Goal: Information Seeking & Learning: Learn about a topic

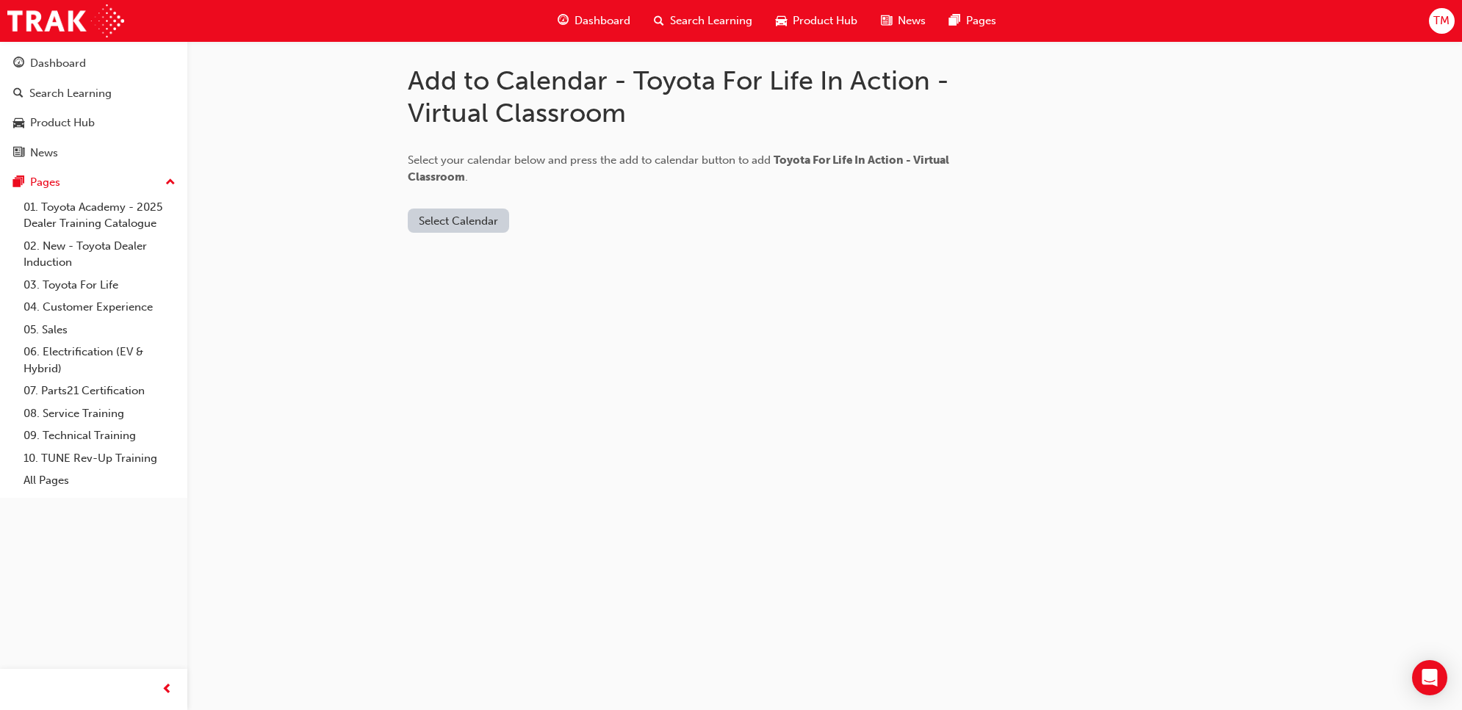
click at [458, 223] on button "Select Calendar" at bounding box center [458, 221] width 101 height 24
click at [472, 254] on div "Outlook.com" at bounding box center [459, 256] width 89 height 17
click at [489, 280] on div "Office 365" at bounding box center [459, 283] width 89 height 17
click at [492, 259] on div "Outlook.com" at bounding box center [459, 256] width 89 height 17
click at [710, 331] on div "Add to Calendar - Toyota For Life In Action - Virtual Classroom Select your cal…" at bounding box center [731, 355] width 1462 height 710
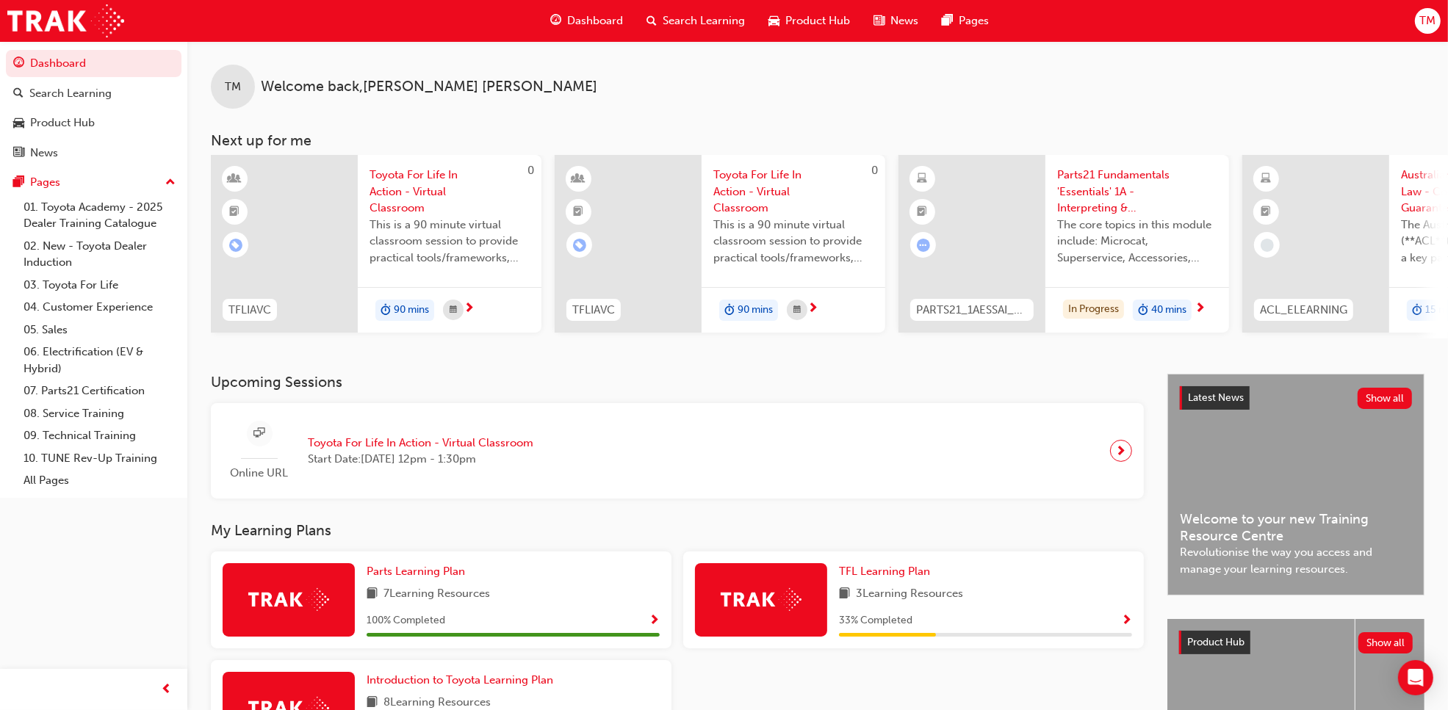
click at [1099, 193] on span "Parts21 Fundamentals 'Essentials' 1A - Interpreting & Analysis" at bounding box center [1137, 192] width 160 height 50
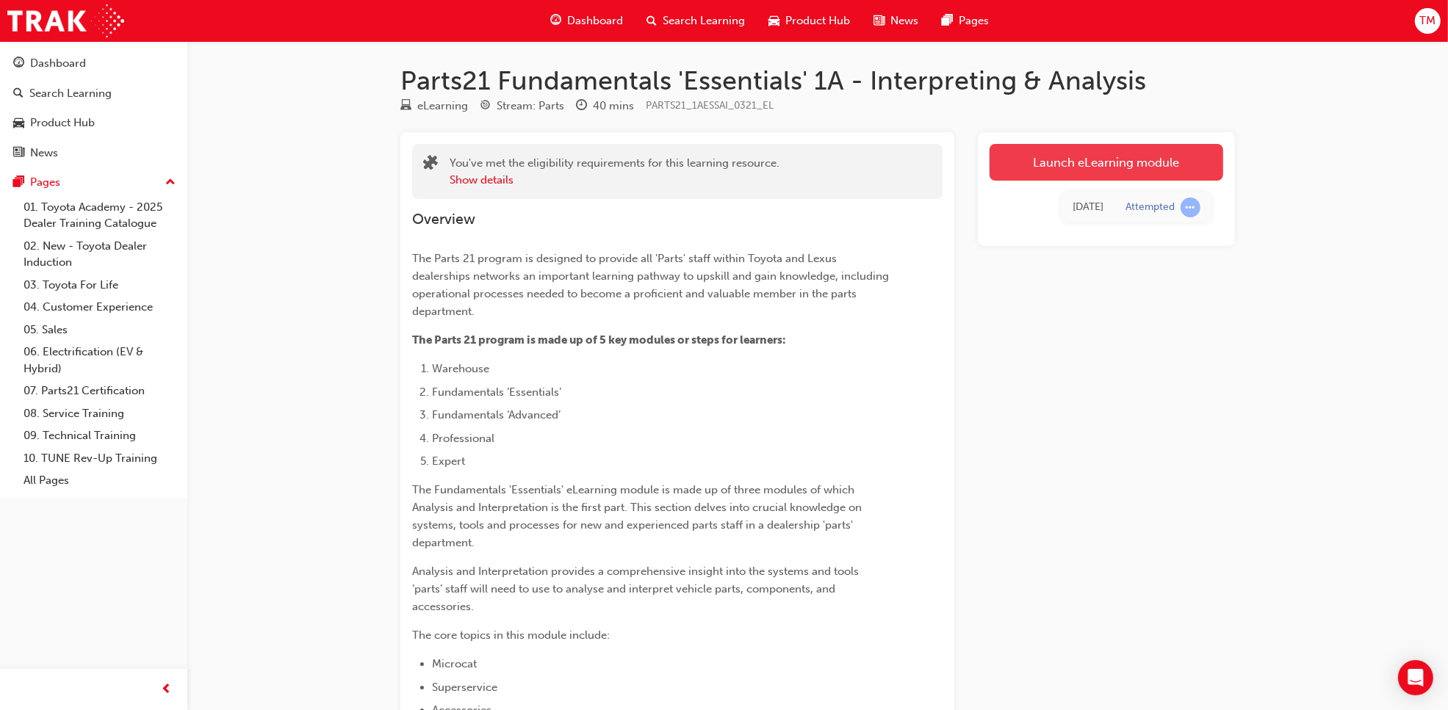
click at [1078, 156] on link "Launch eLearning module" at bounding box center [1106, 162] width 234 height 37
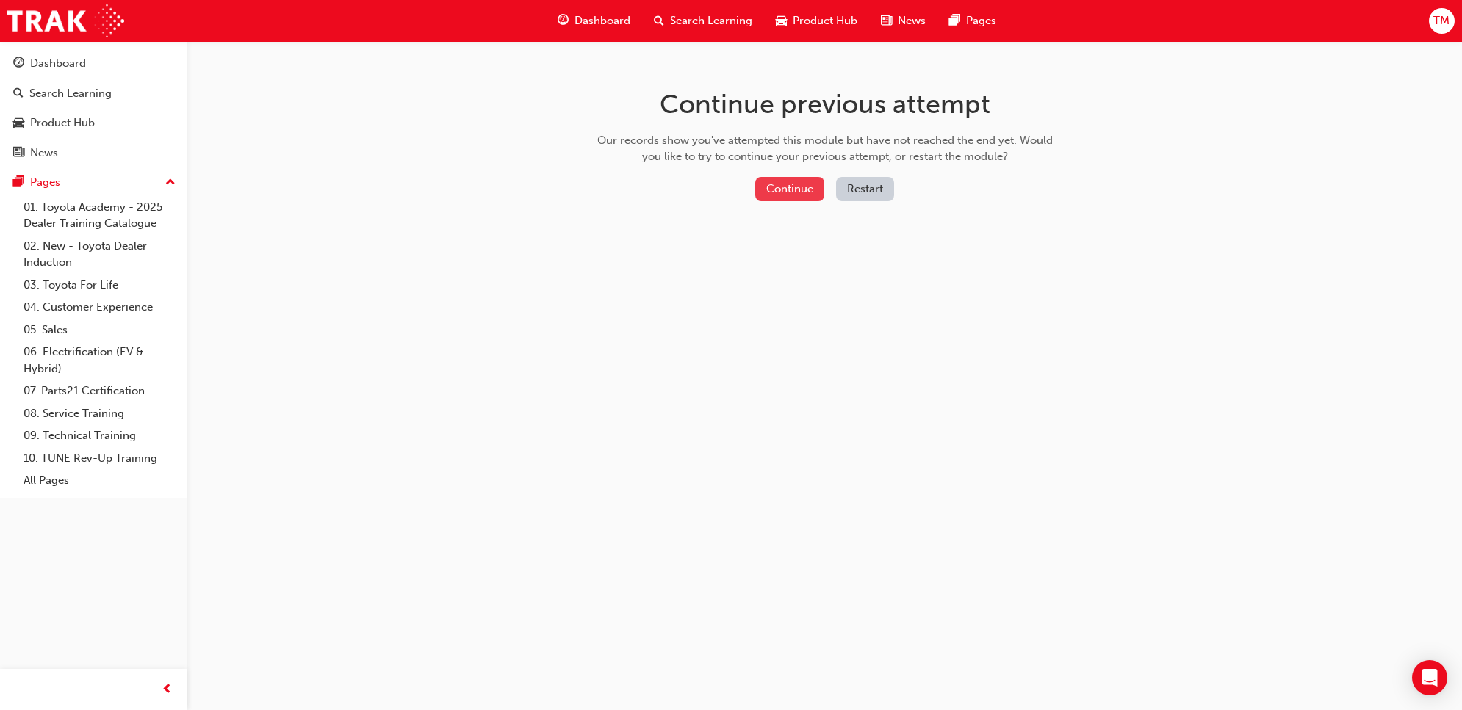
click at [790, 190] on button "Continue" at bounding box center [789, 189] width 69 height 24
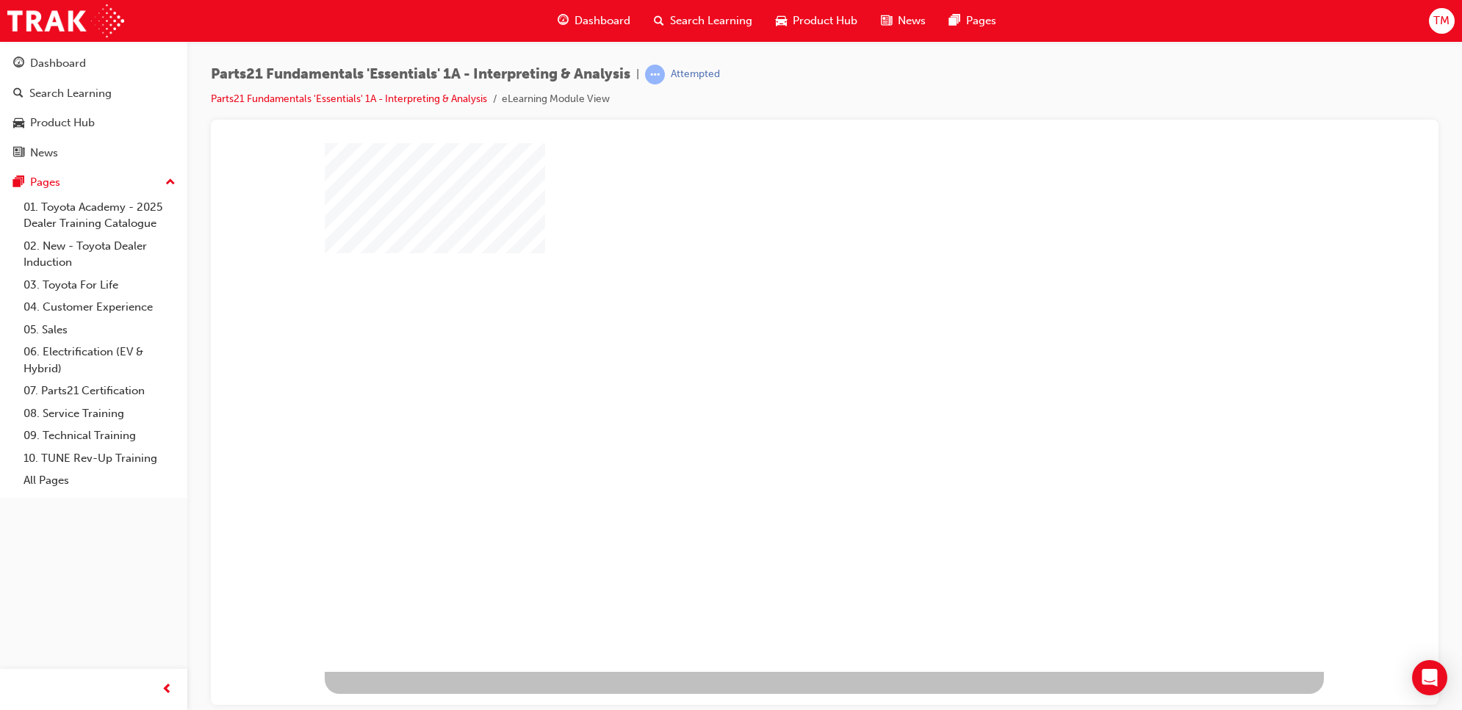
click at [782, 364] on div "play" at bounding box center [782, 364] width 0 height 0
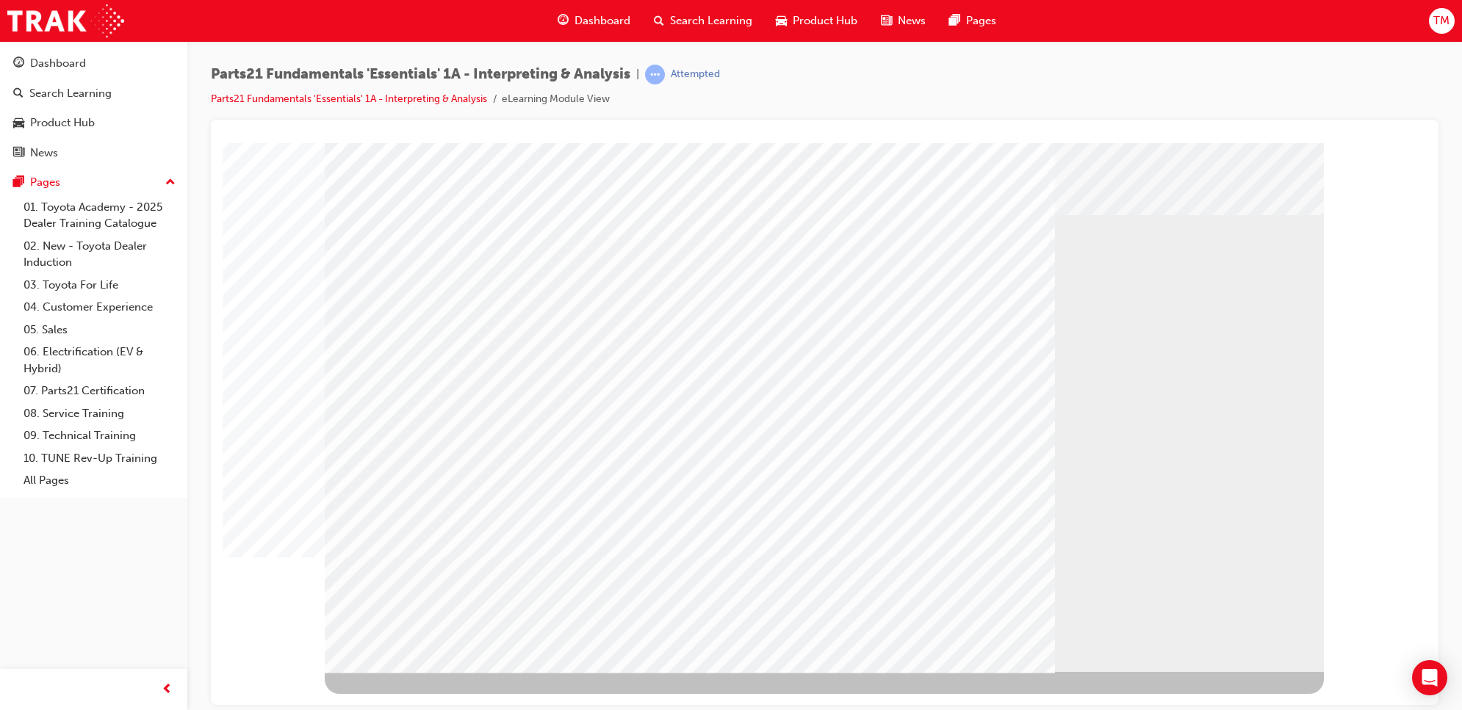
click at [1005, 275] on div "Play" at bounding box center [981, 275] width 558 height 0
click at [973, 275] on div "Play" at bounding box center [981, 275] width 558 height 0
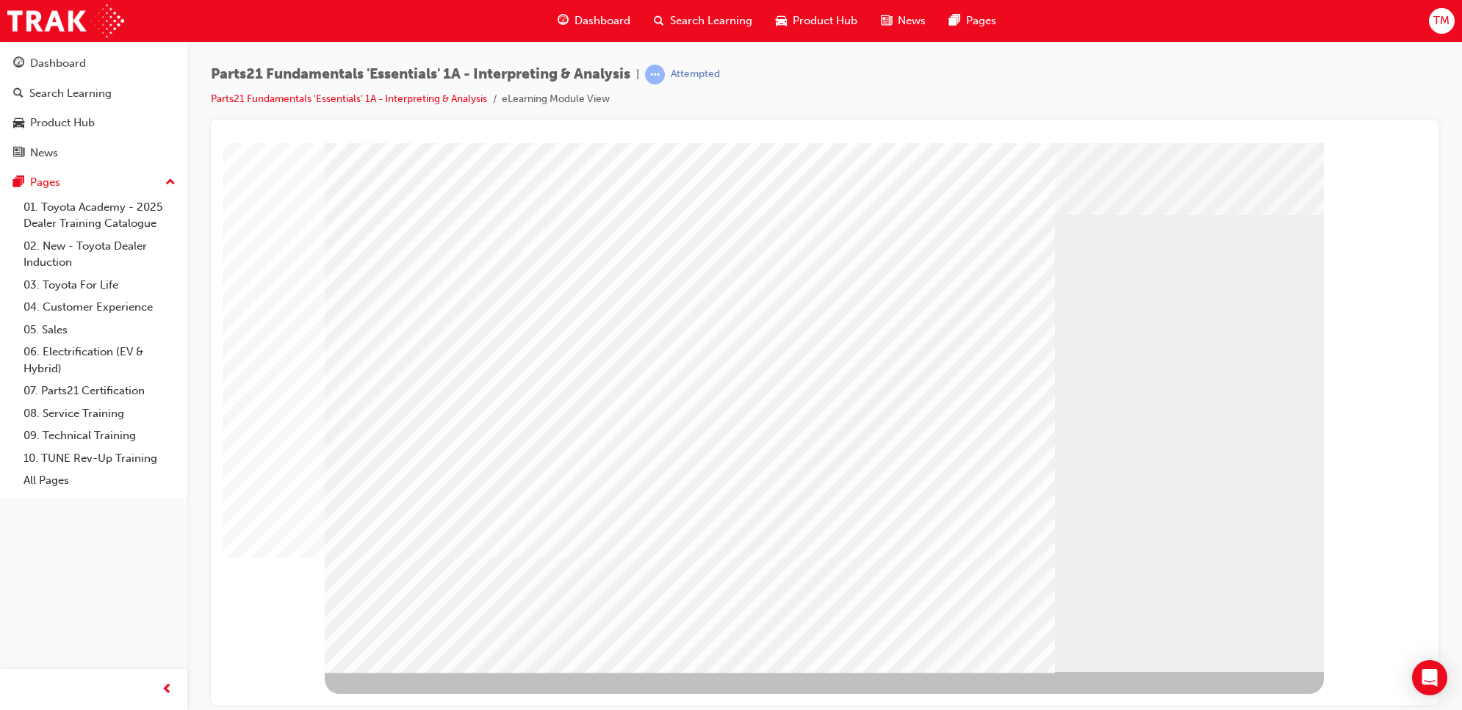
scroll to position [37, 0]
drag, startPoint x: 472, startPoint y: 426, endPoint x: 492, endPoint y: 428, distance: 20.7
click at [984, 275] on div "Play" at bounding box center [981, 275] width 558 height 0
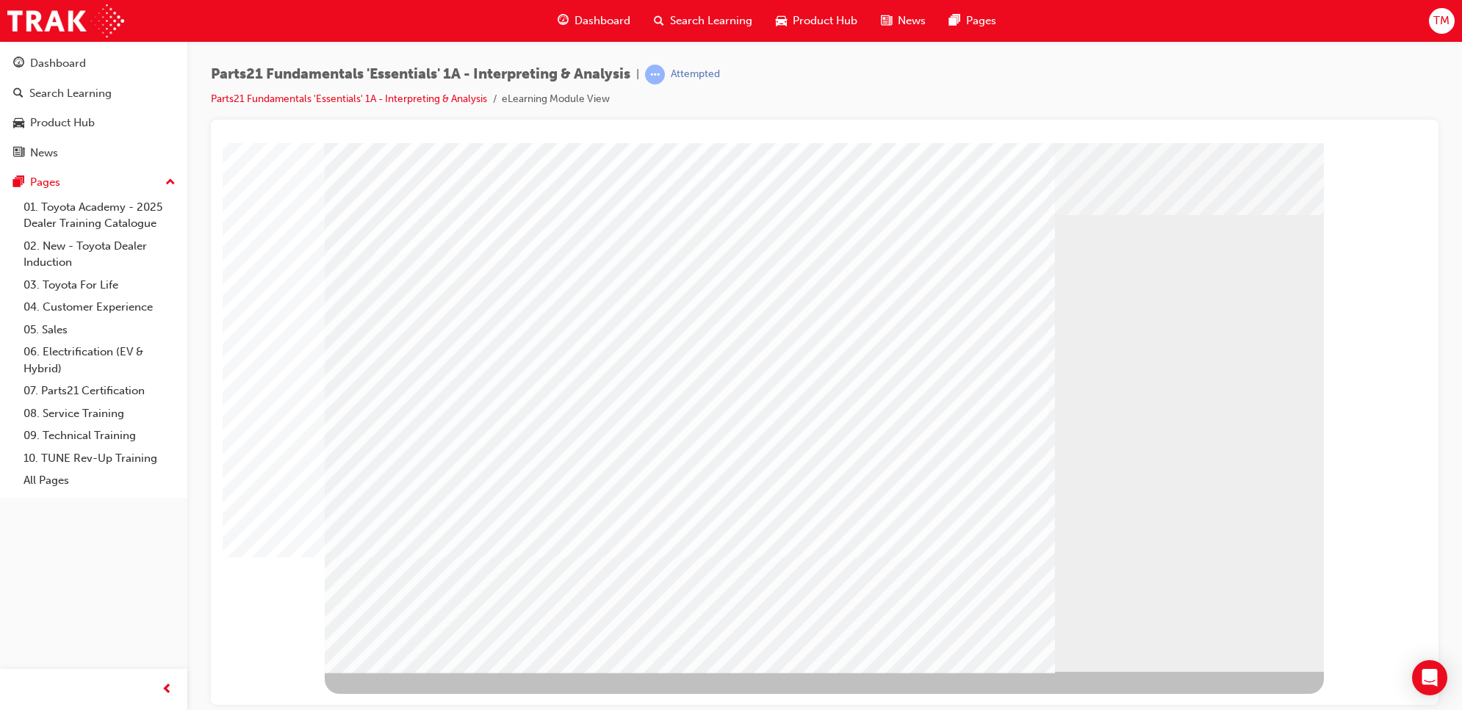
click at [1004, 275] on div "Play" at bounding box center [981, 275] width 558 height 0
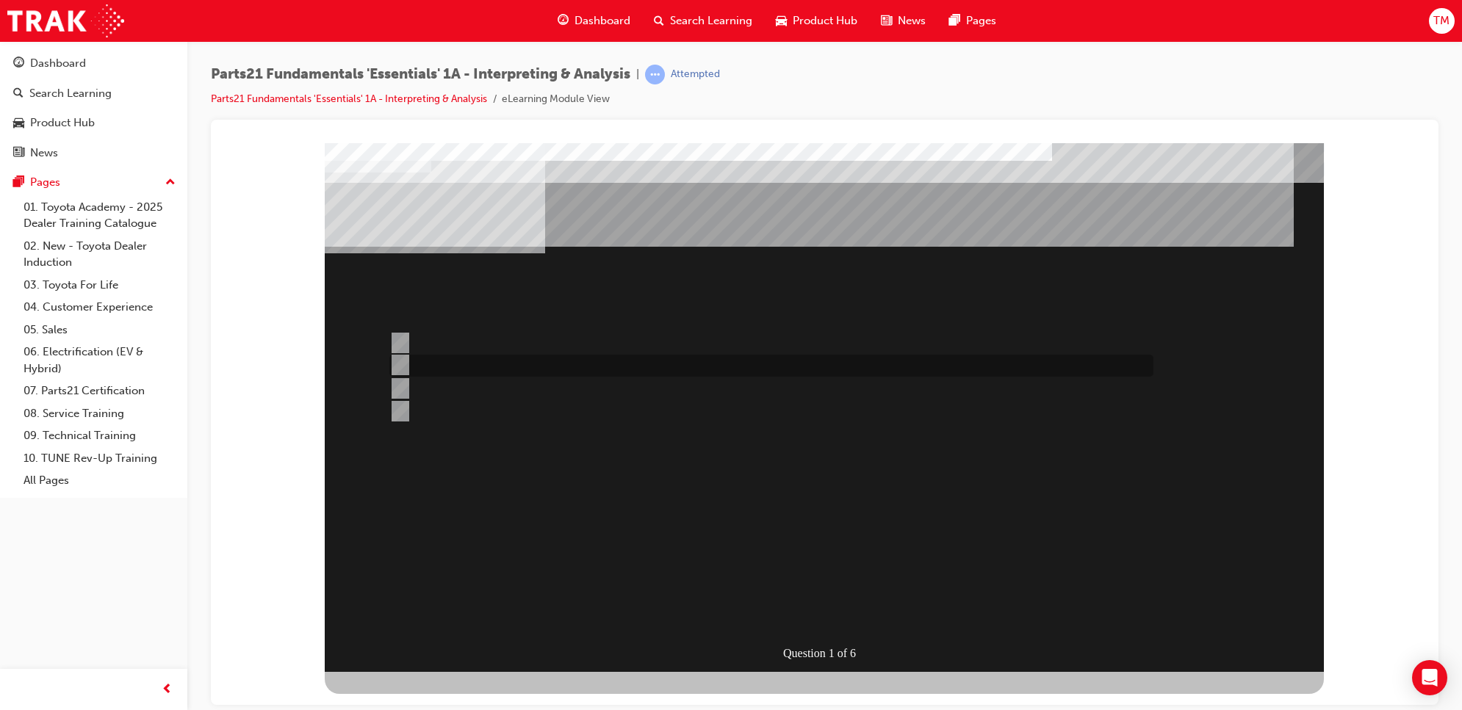
click at [441, 367] on div at bounding box center [768, 366] width 764 height 22
radio input "true"
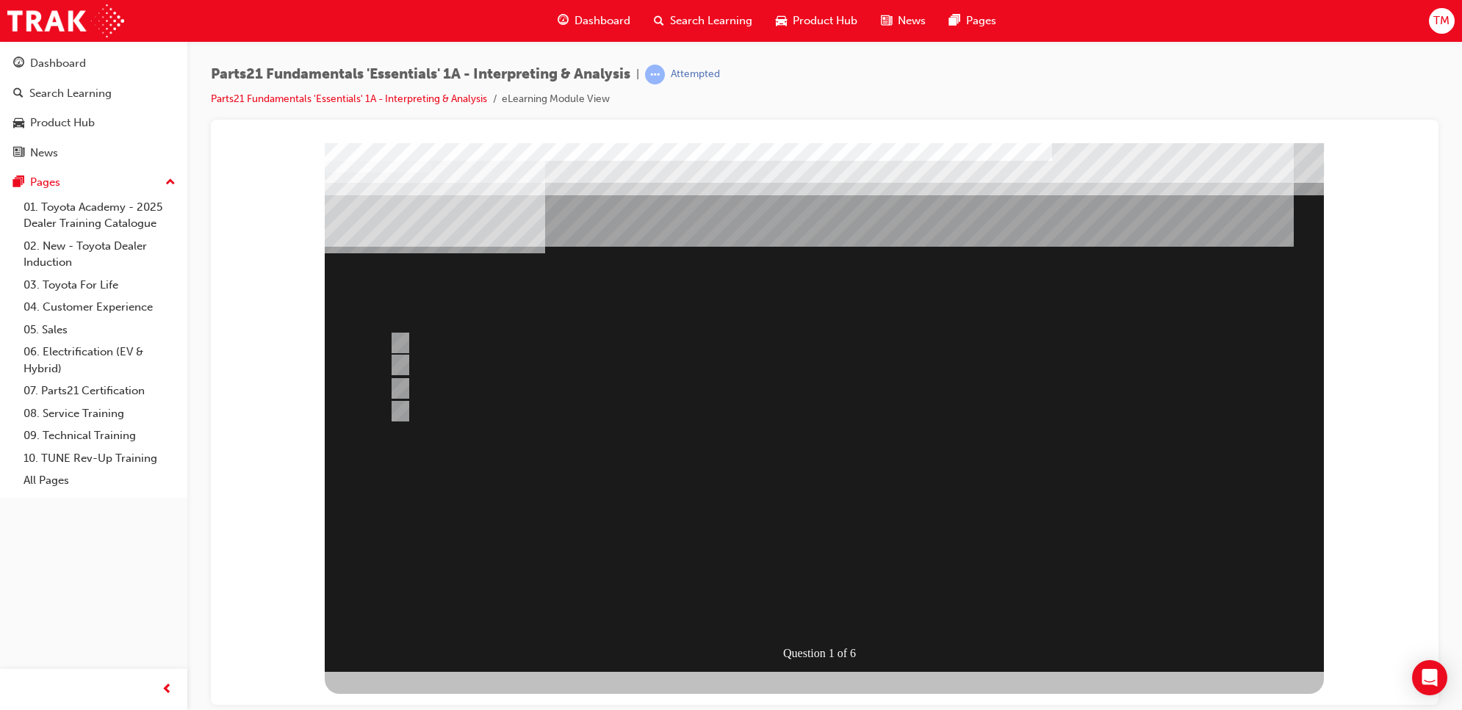
click at [823, 613] on div at bounding box center [824, 407] width 999 height 529
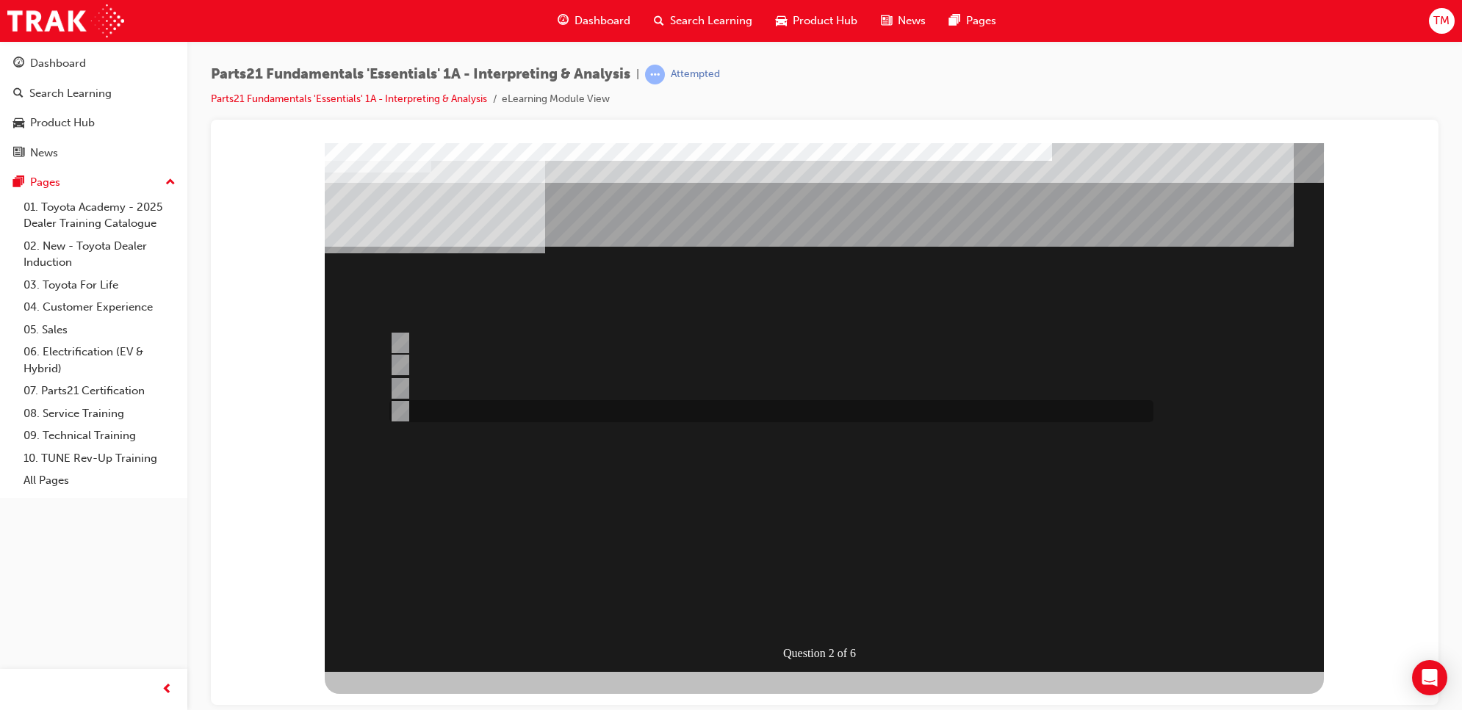
click at [436, 414] on div at bounding box center [768, 411] width 764 height 22
radio input "true"
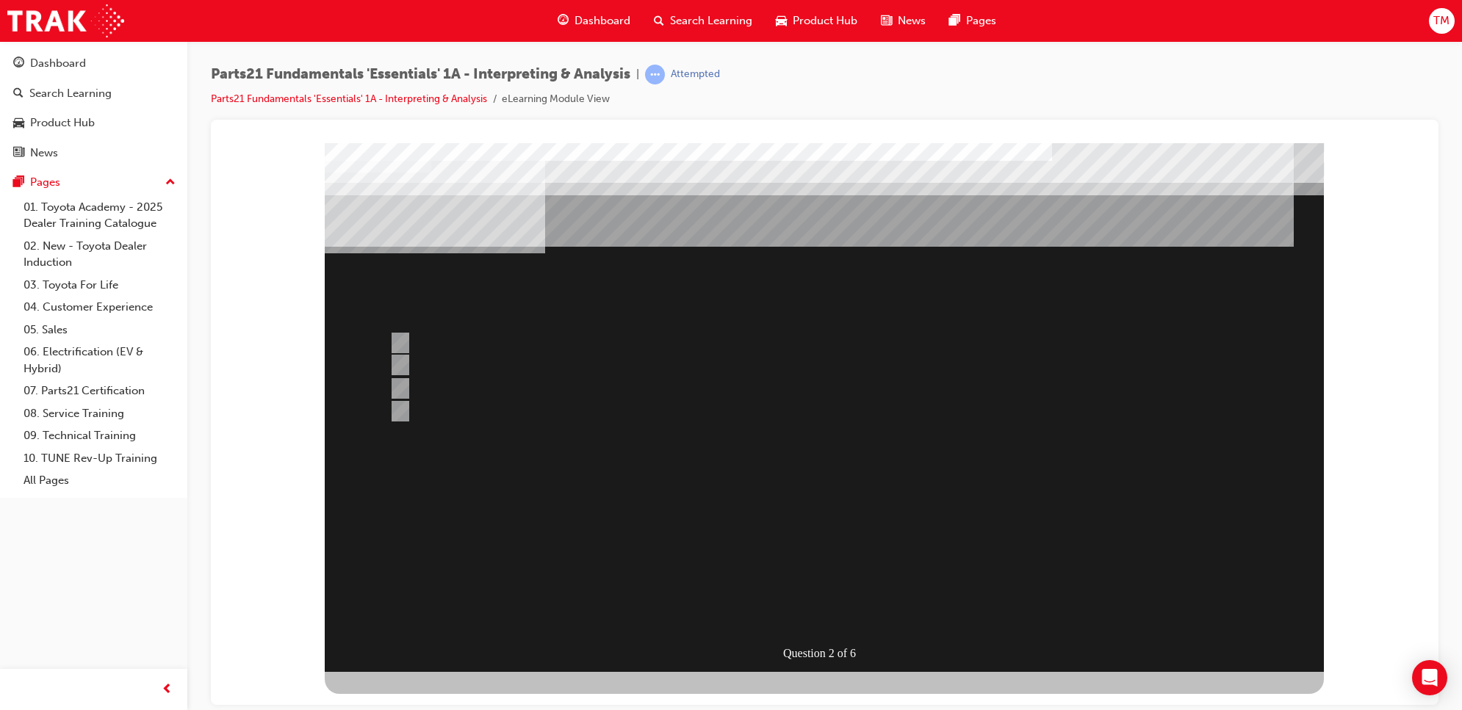
click at [812, 602] on div at bounding box center [824, 407] width 999 height 529
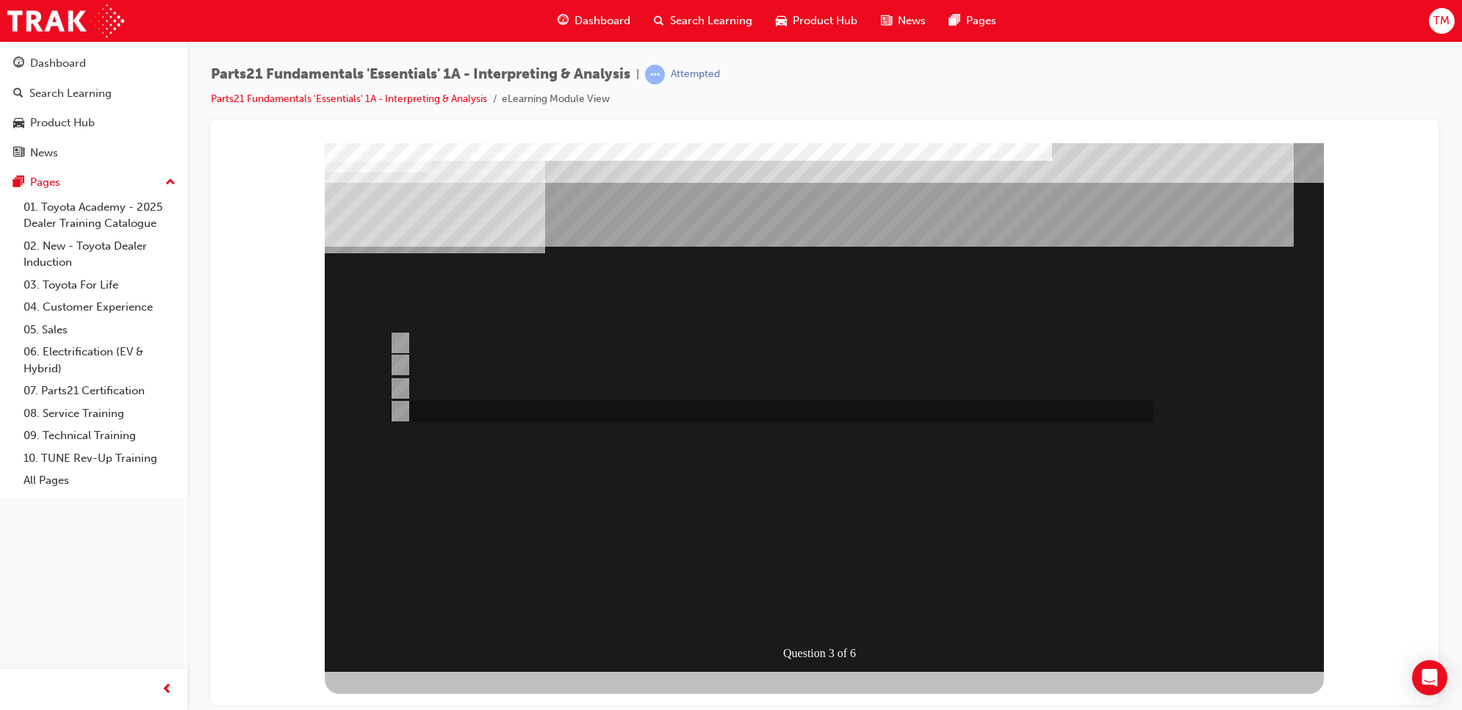
click at [433, 401] on div at bounding box center [768, 411] width 764 height 22
radio input "true"
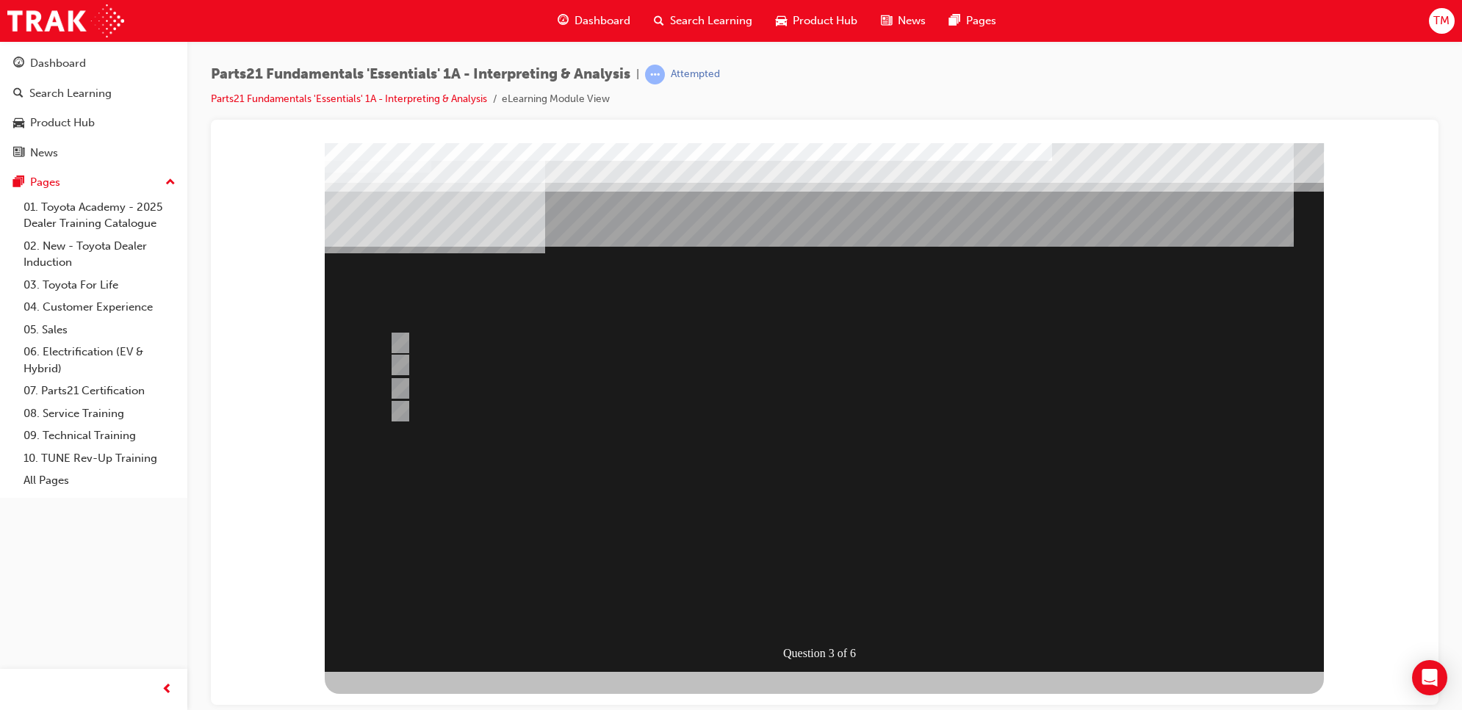
click at [804, 612] on div at bounding box center [824, 407] width 999 height 529
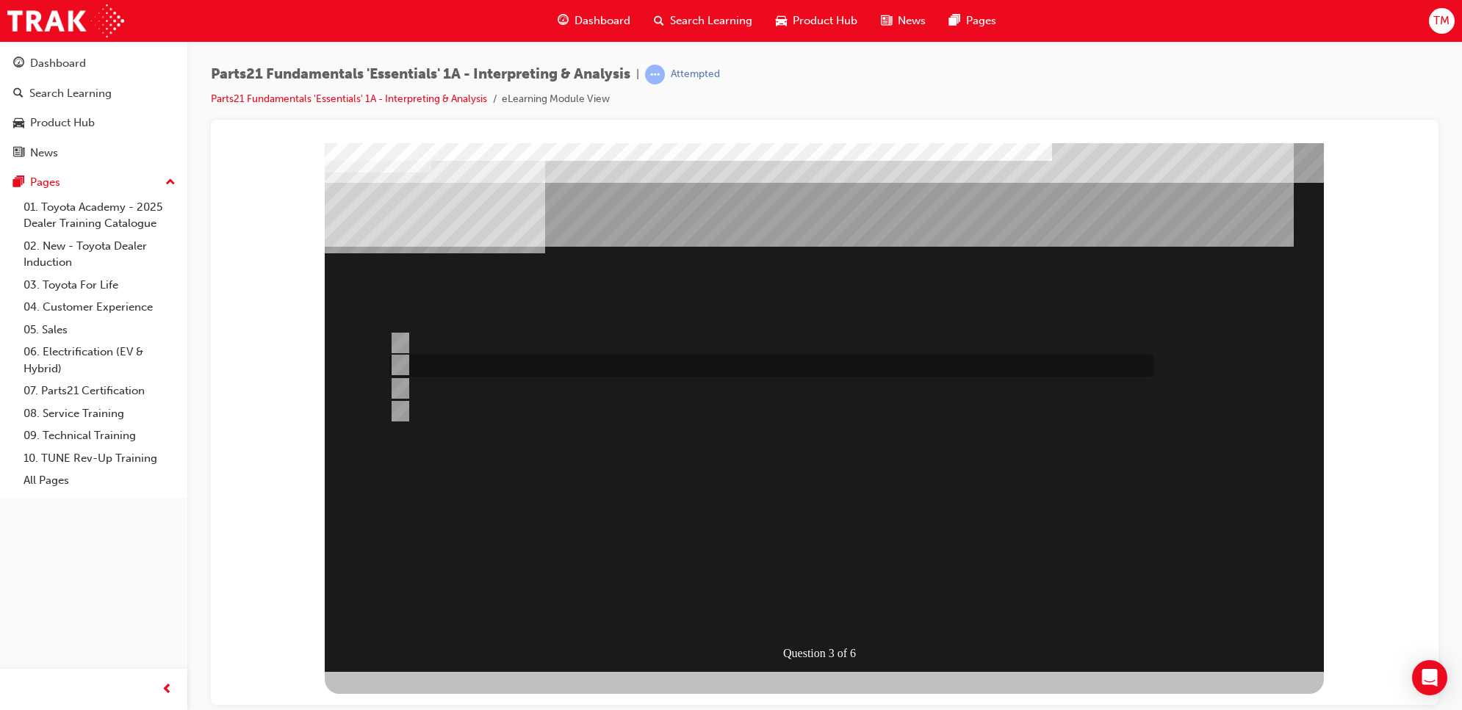
click at [439, 372] on div at bounding box center [768, 366] width 764 height 22
radio input "true"
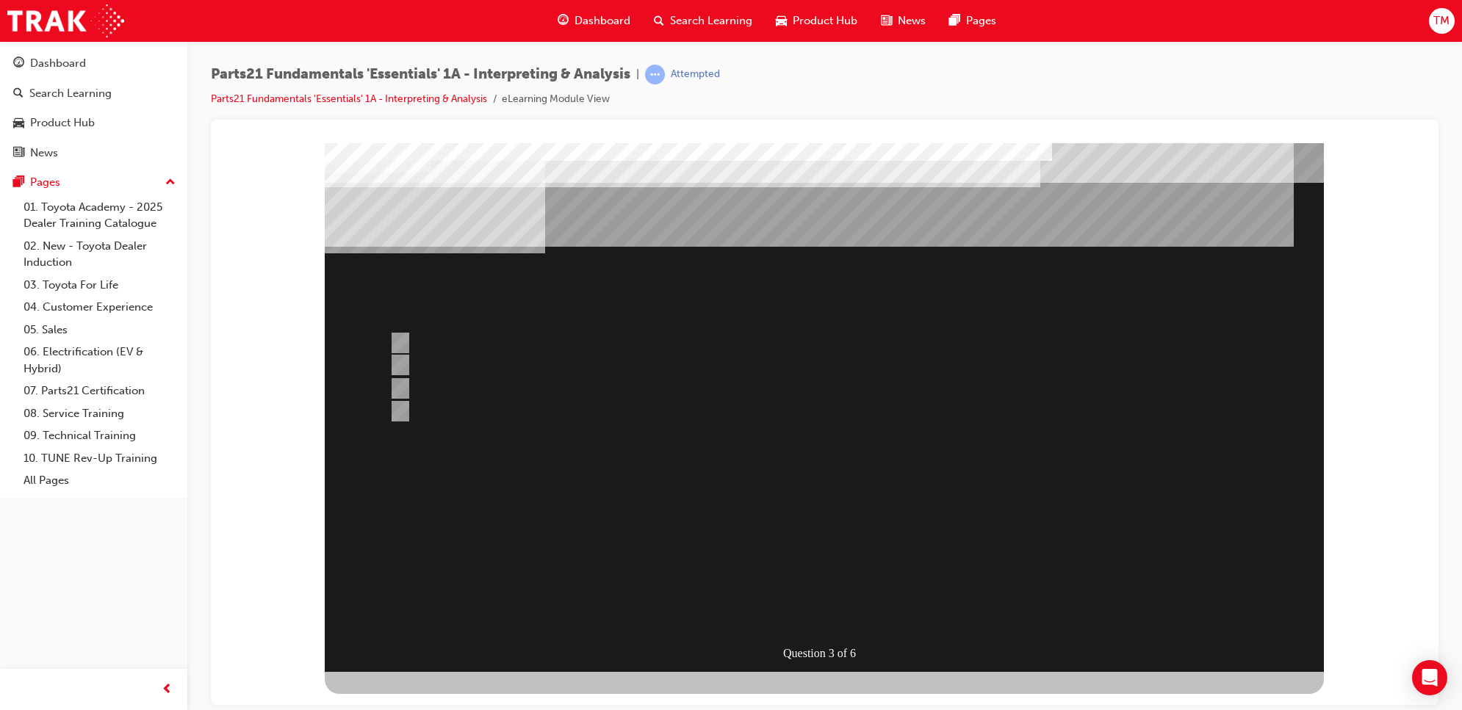
click at [403, 384] on div at bounding box center [824, 407] width 999 height 529
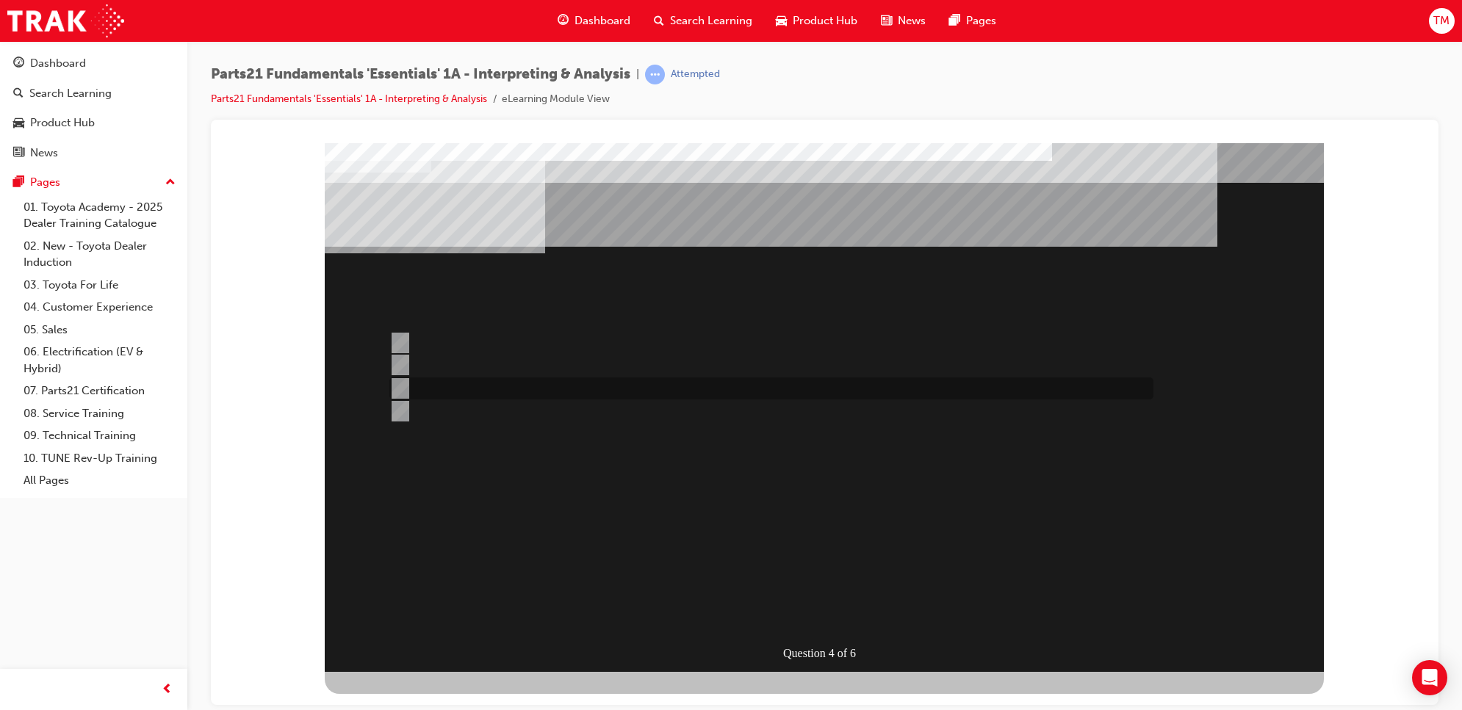
click at [446, 382] on div at bounding box center [768, 389] width 764 height 22
radio input "true"
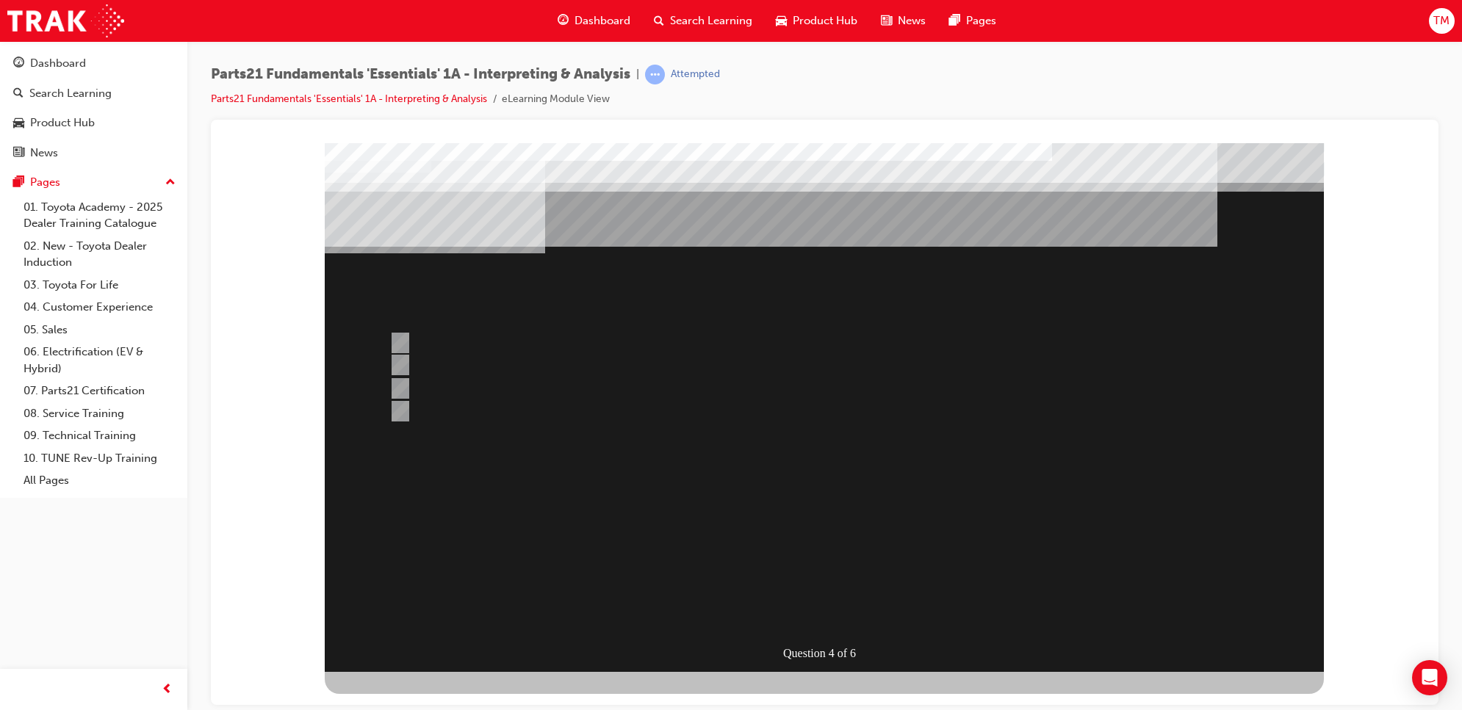
click at [397, 339] on div at bounding box center [824, 407] width 999 height 529
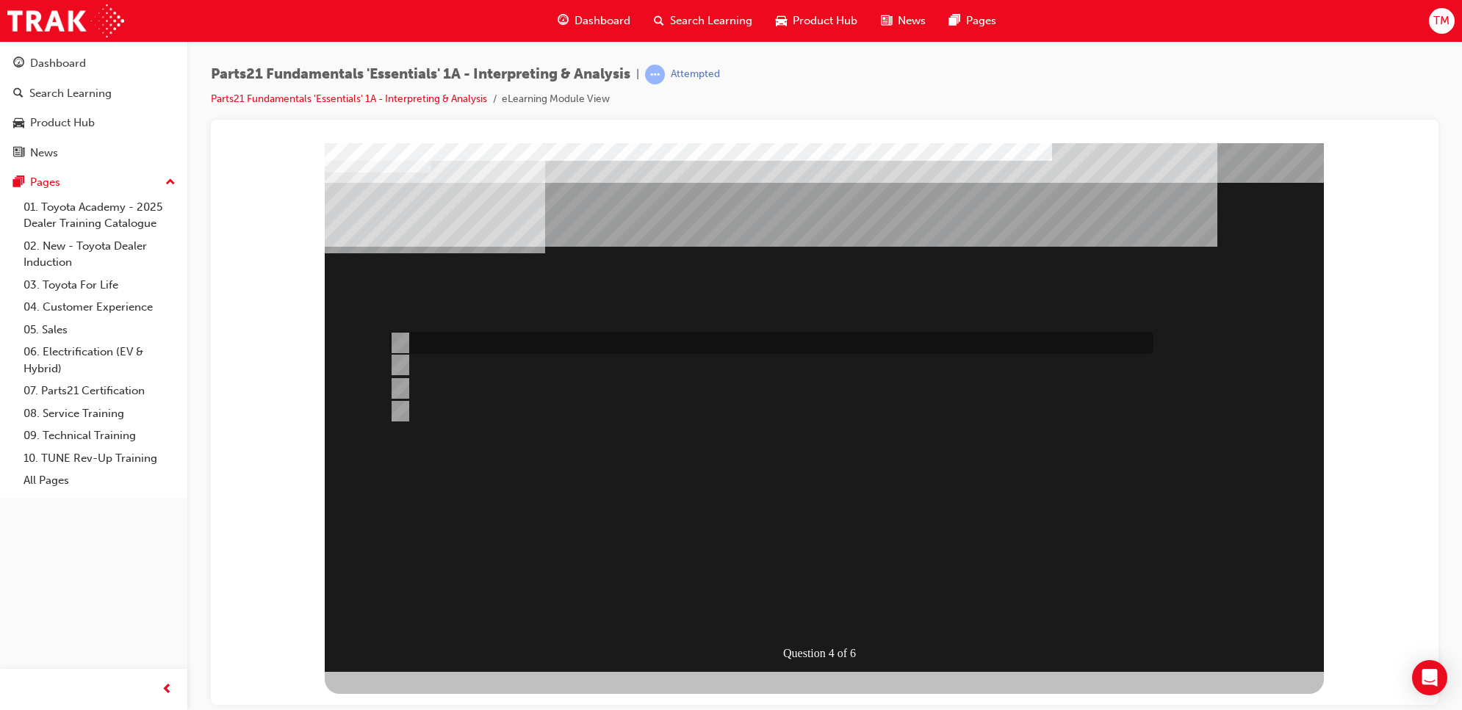
click at [478, 338] on div at bounding box center [768, 343] width 764 height 22
radio input "true"
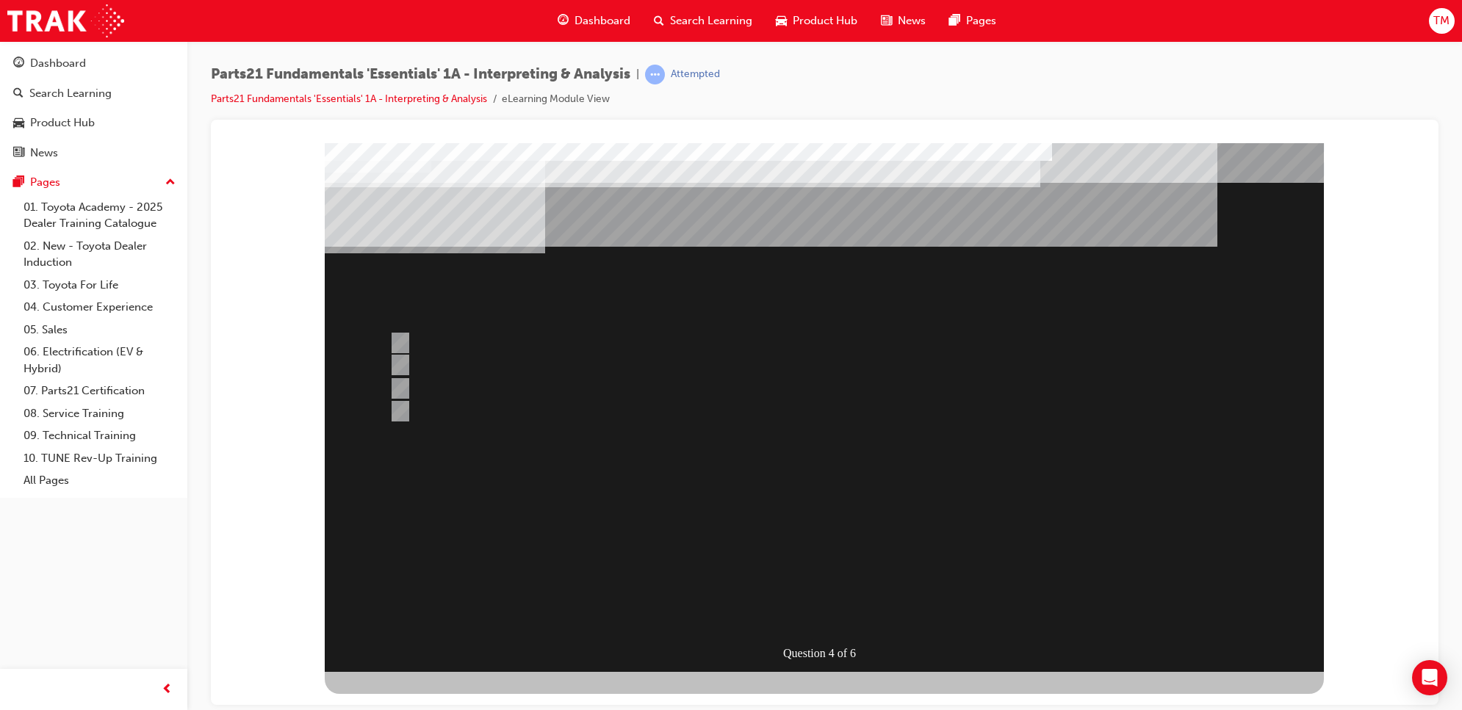
click at [430, 403] on div at bounding box center [824, 407] width 999 height 529
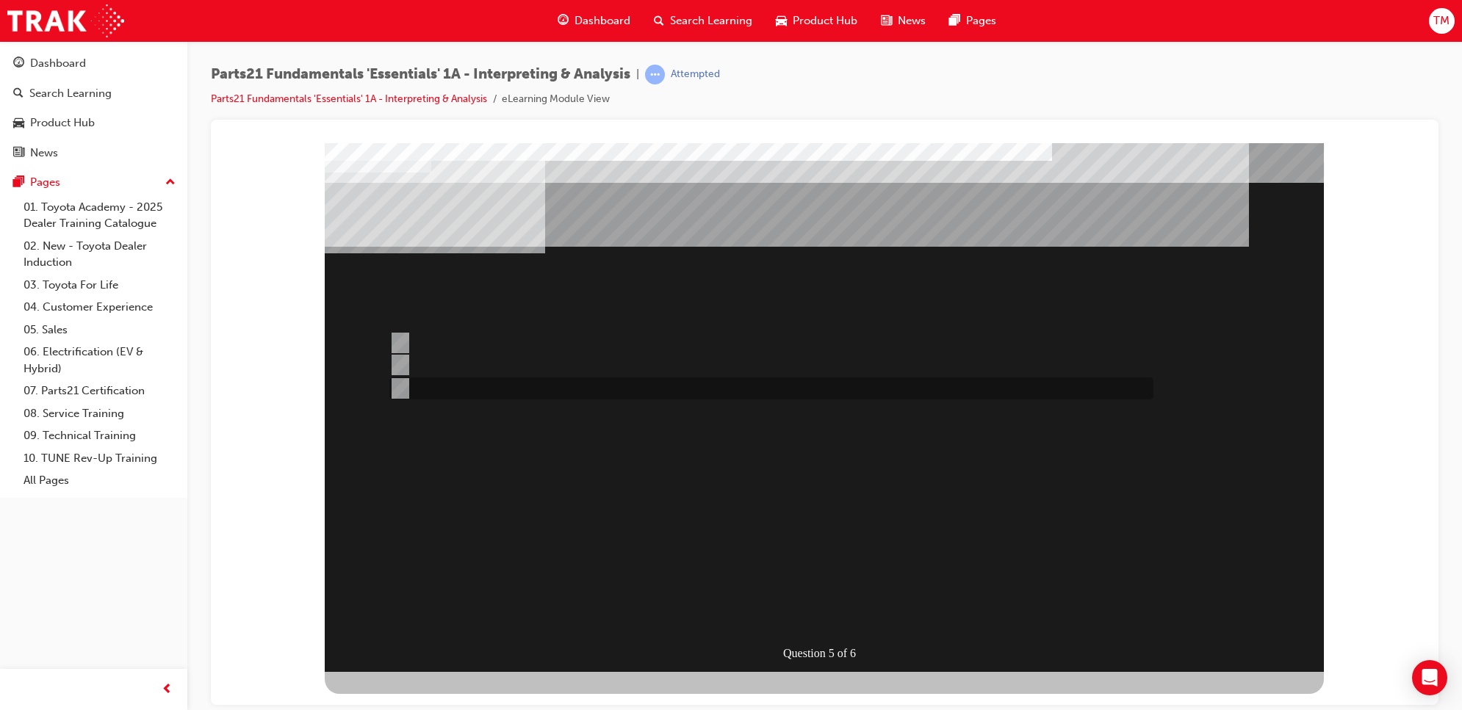
click at [439, 385] on div at bounding box center [768, 389] width 764 height 22
radio input "true"
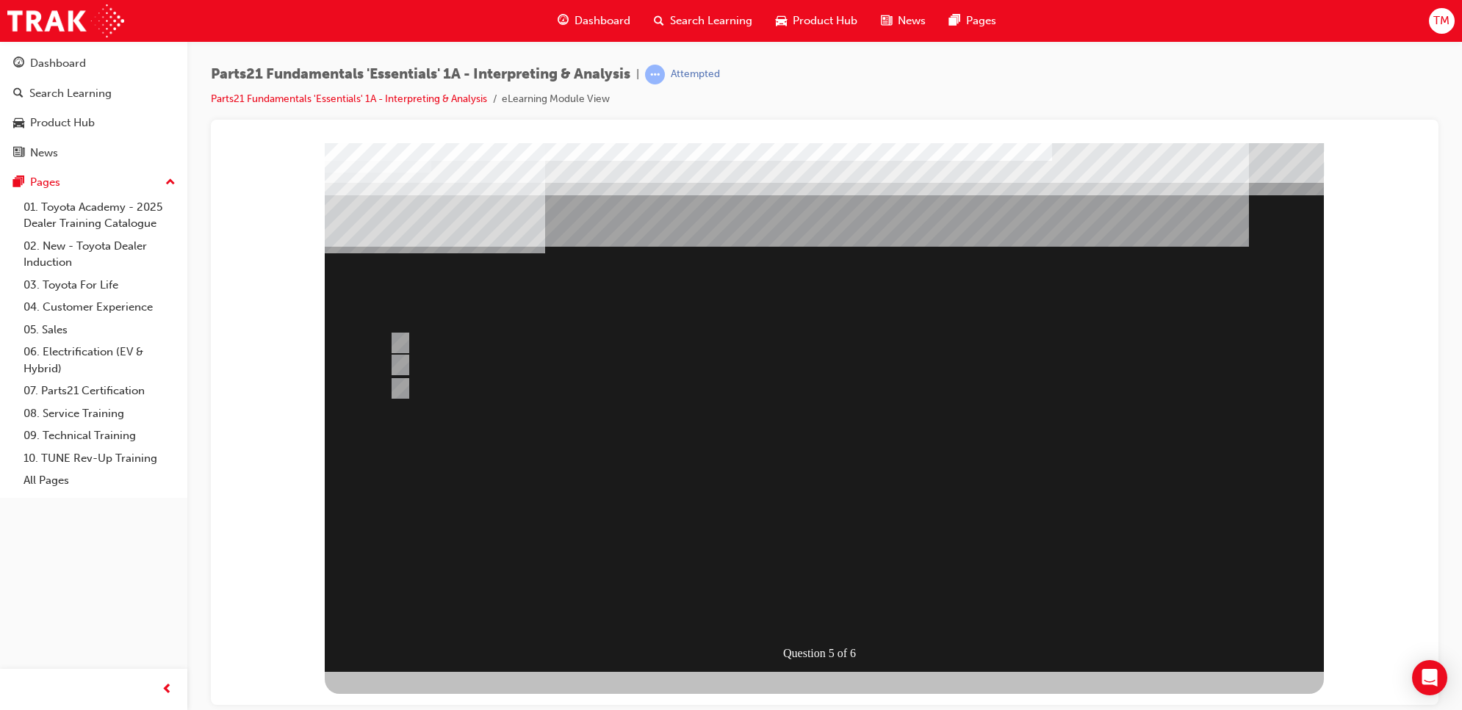
click at [801, 616] on div at bounding box center [824, 407] width 999 height 529
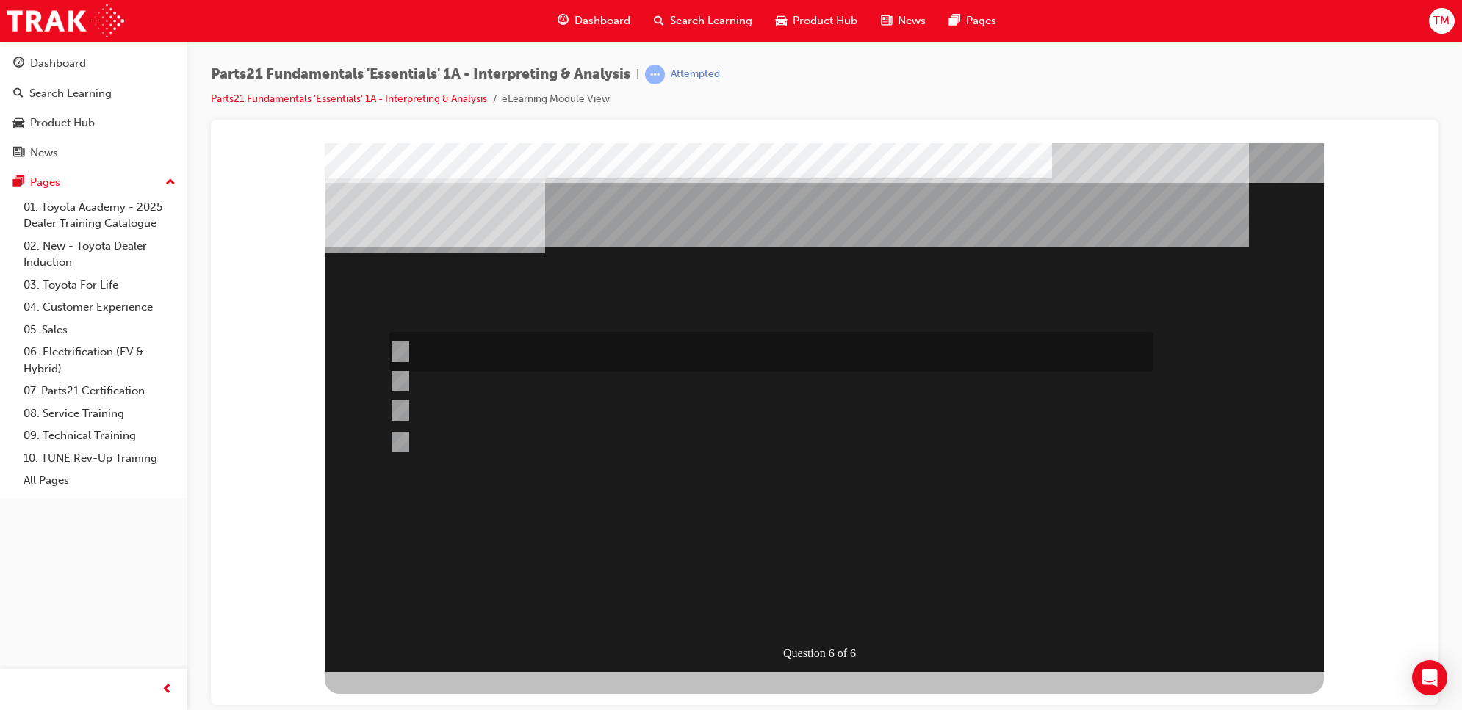
click at [453, 355] on div at bounding box center [768, 352] width 764 height 40
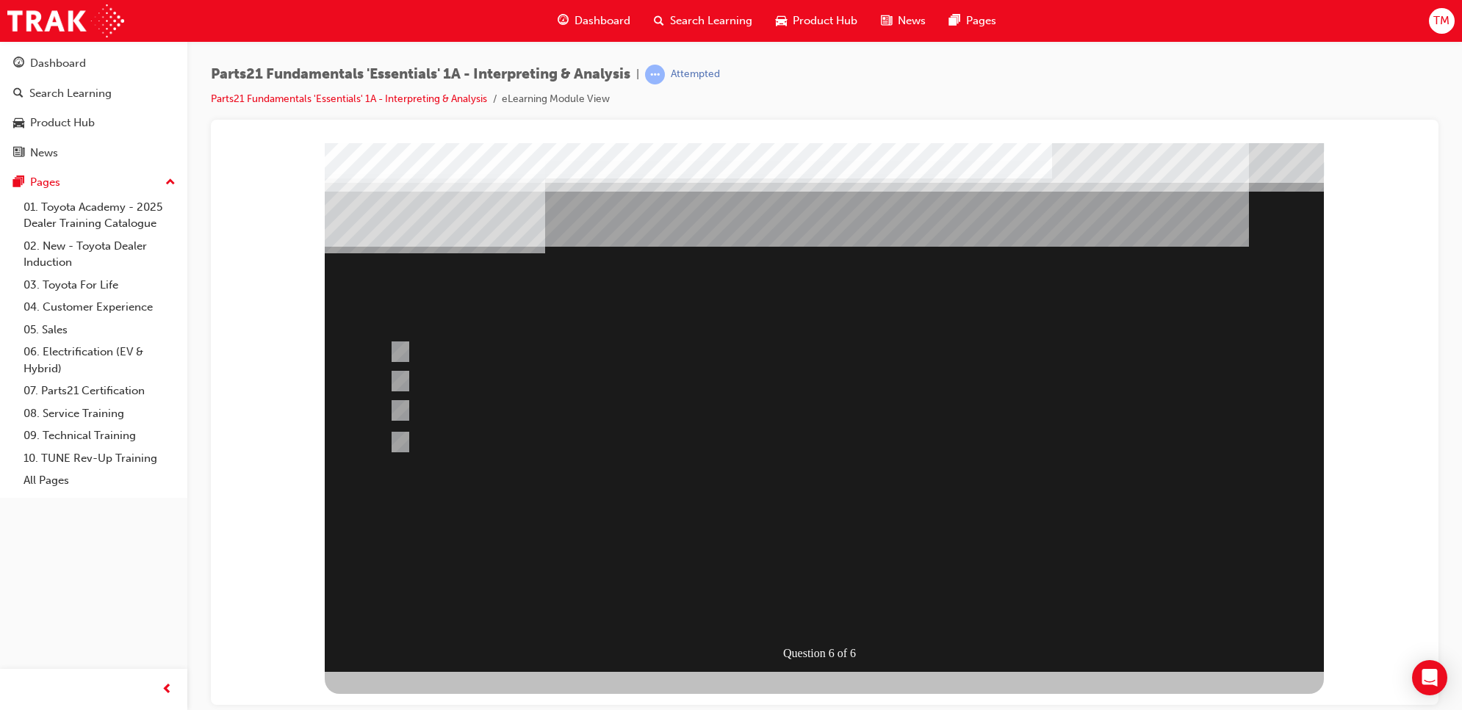
click at [398, 437] on div at bounding box center [824, 407] width 999 height 529
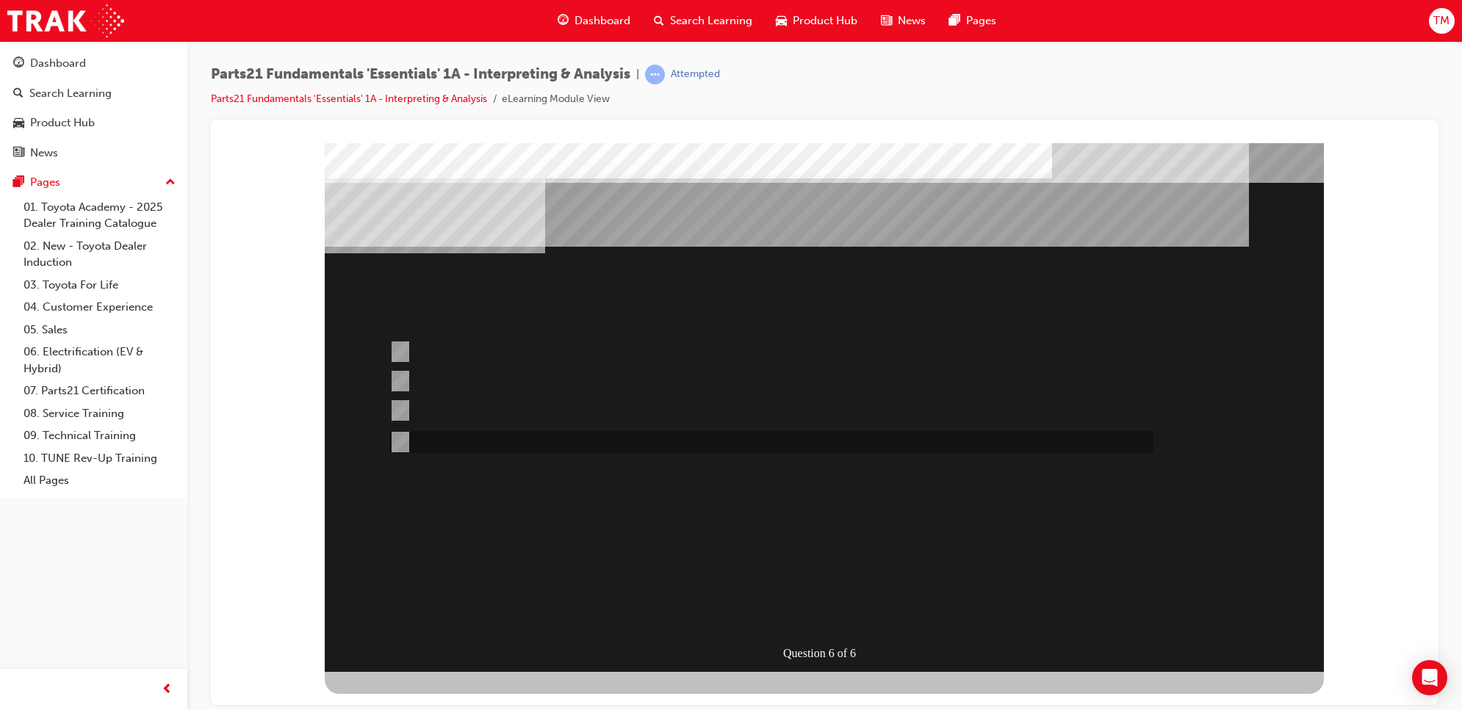
click at [434, 444] on div at bounding box center [768, 442] width 764 height 22
radio input "false"
radio input "true"
click at [861, 612] on div at bounding box center [824, 407] width 999 height 529
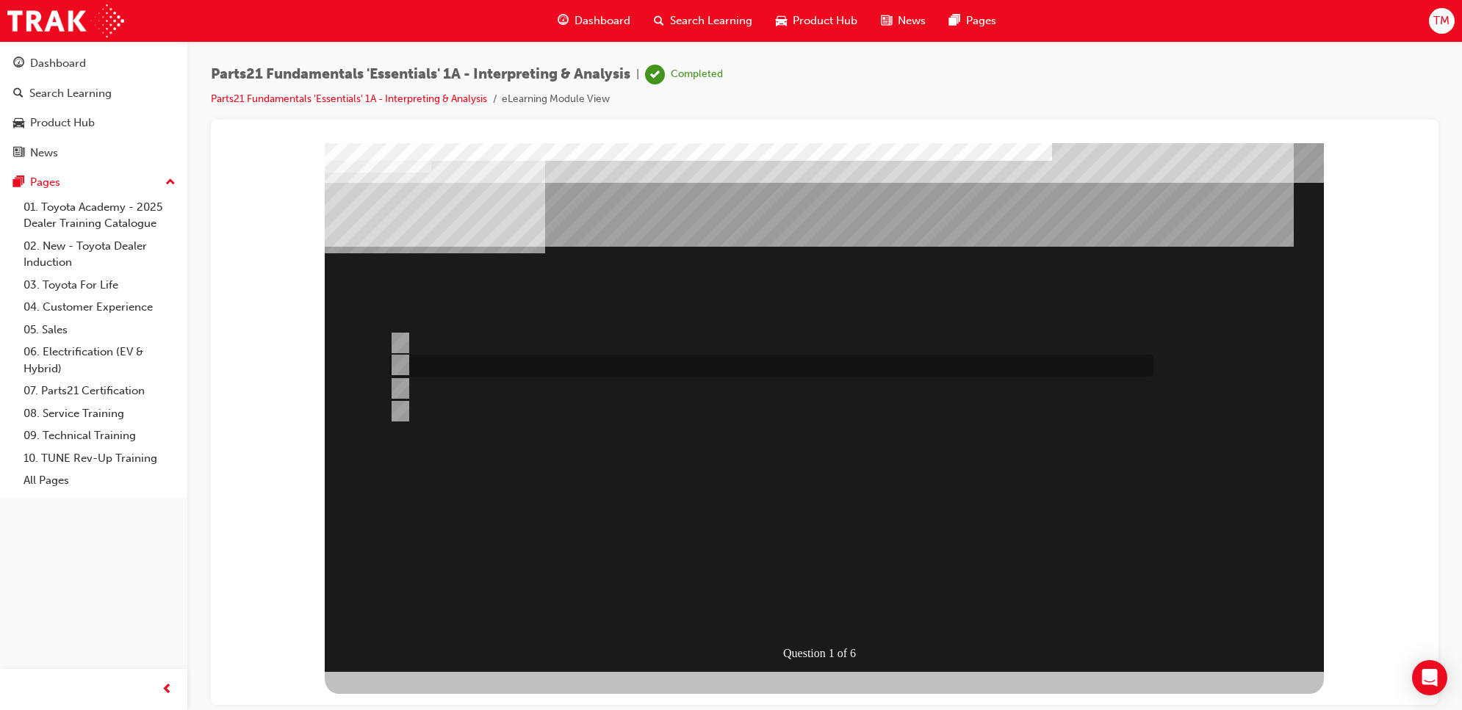
click at [446, 369] on div at bounding box center [768, 366] width 764 height 22
radio input "true"
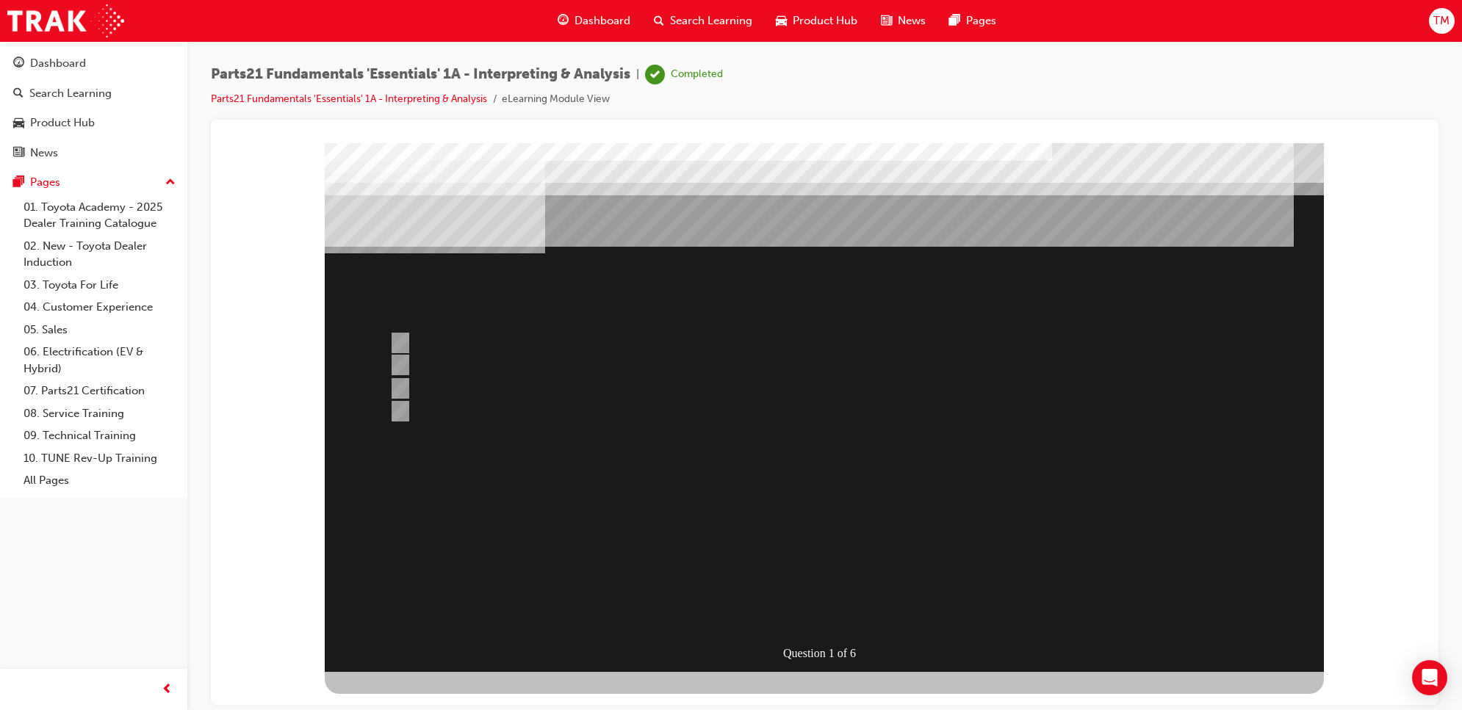
click at [819, 609] on div at bounding box center [824, 407] width 999 height 529
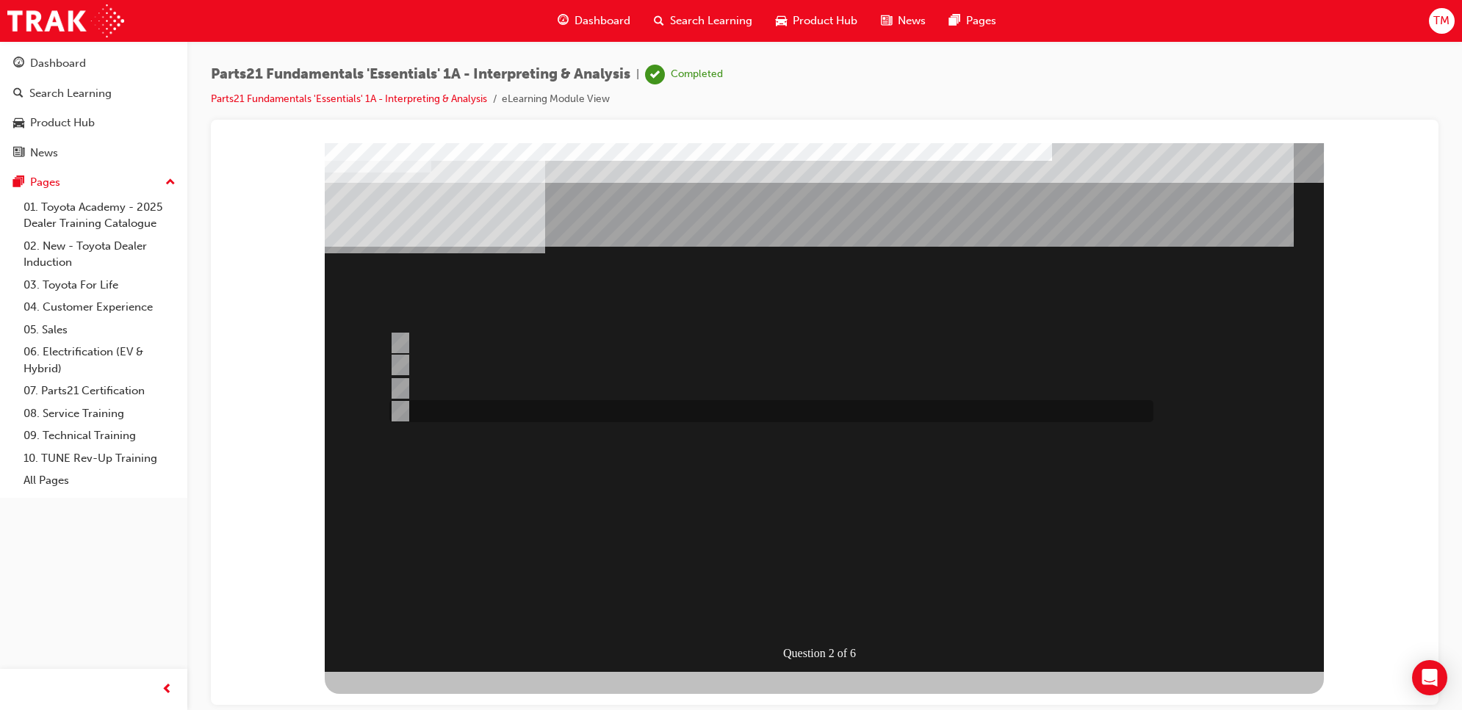
click at [511, 405] on div at bounding box center [768, 411] width 764 height 22
radio input "true"
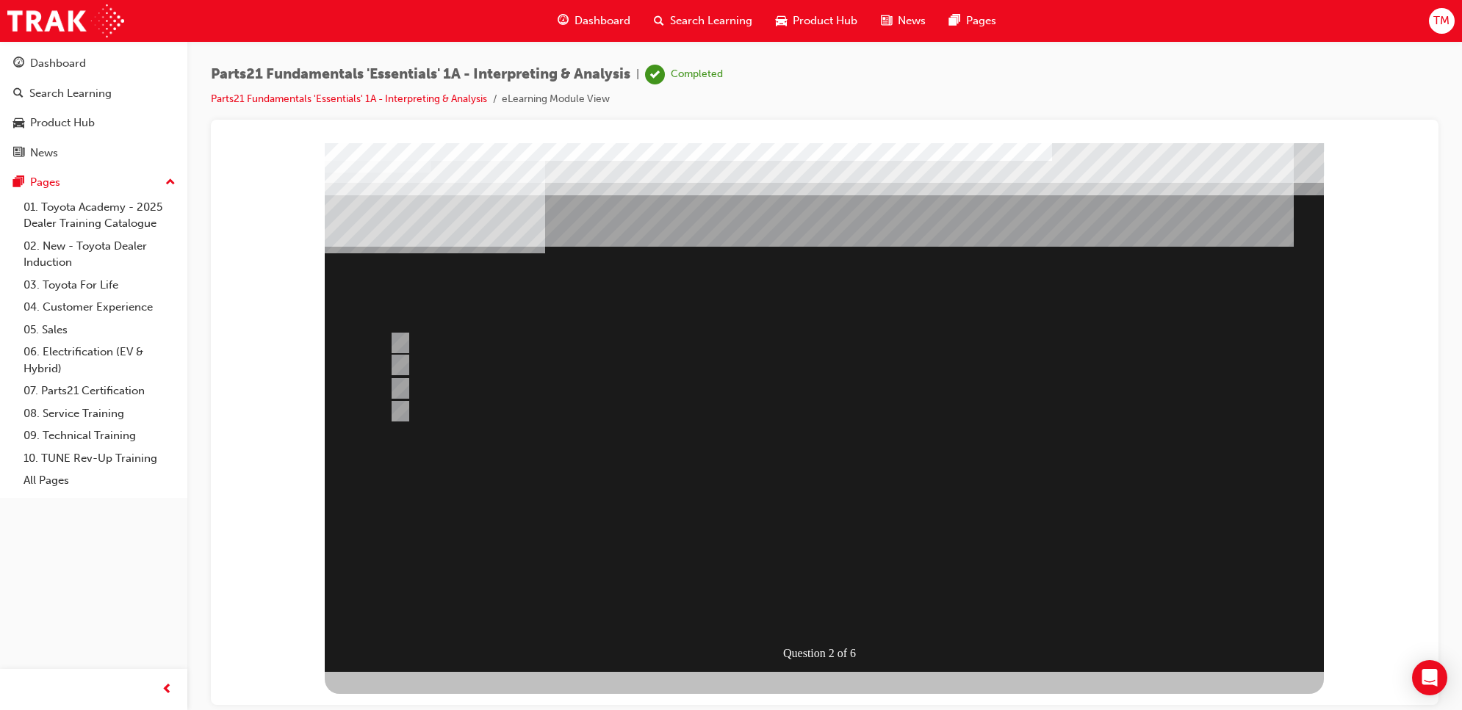
click at [832, 603] on div at bounding box center [824, 407] width 999 height 529
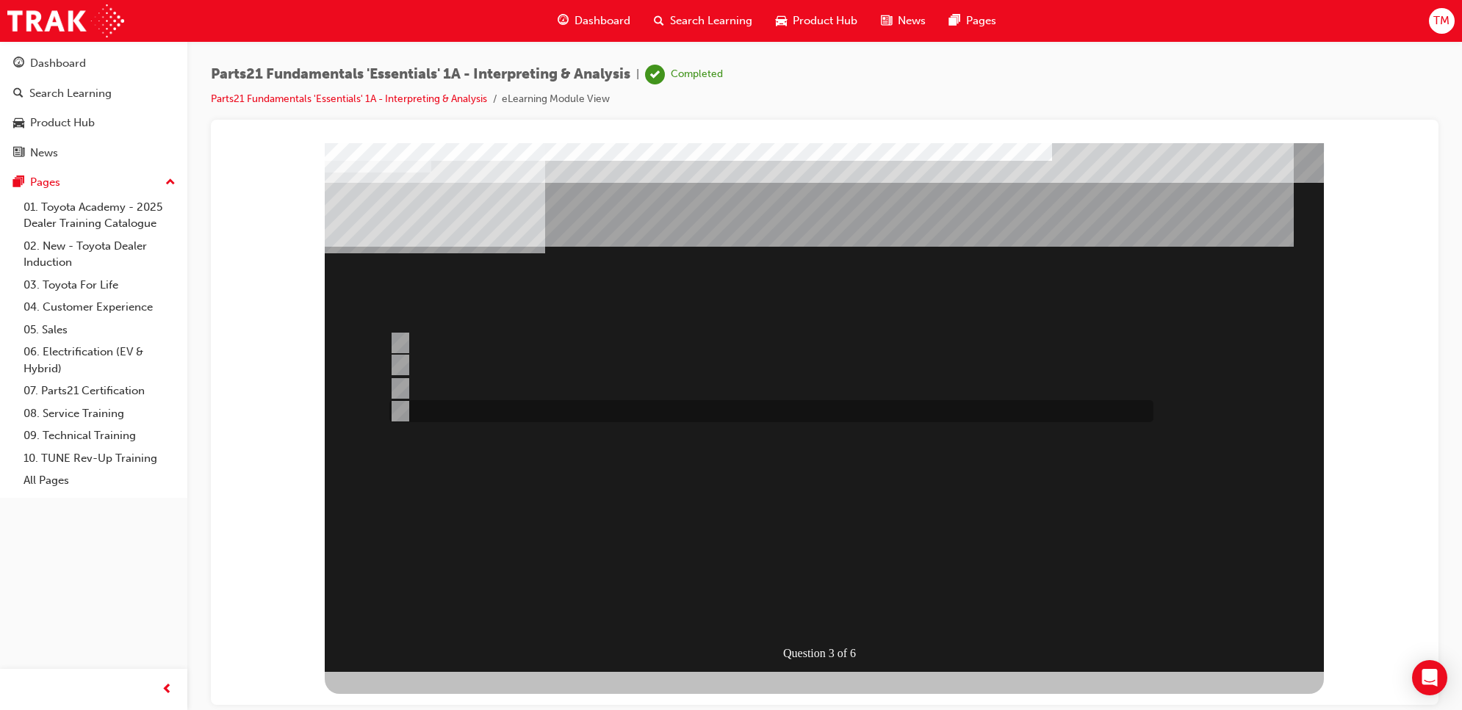
click at [435, 414] on div at bounding box center [768, 411] width 764 height 22
radio input "true"
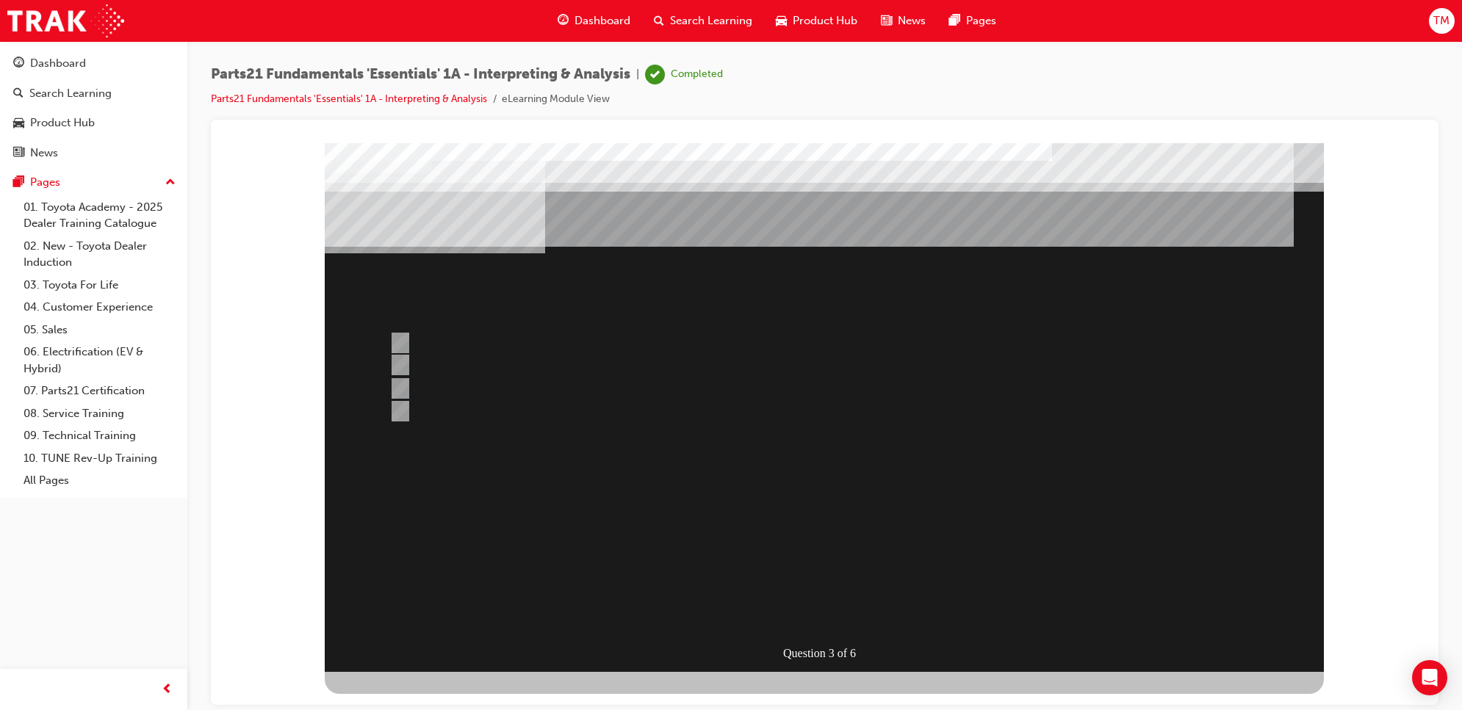
click at [433, 381] on div at bounding box center [824, 407] width 999 height 529
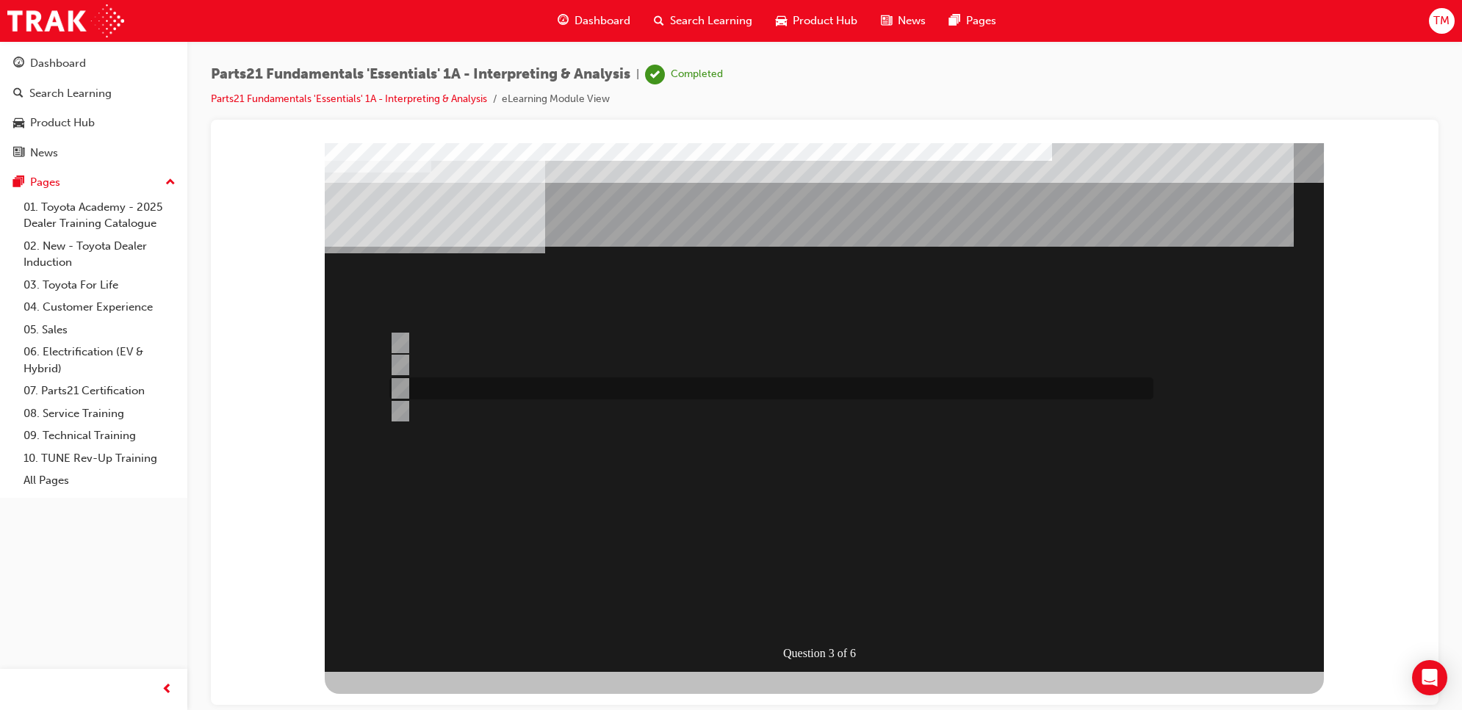
click at [399, 383] on input "TASS" at bounding box center [397, 389] width 16 height 16
radio input "true"
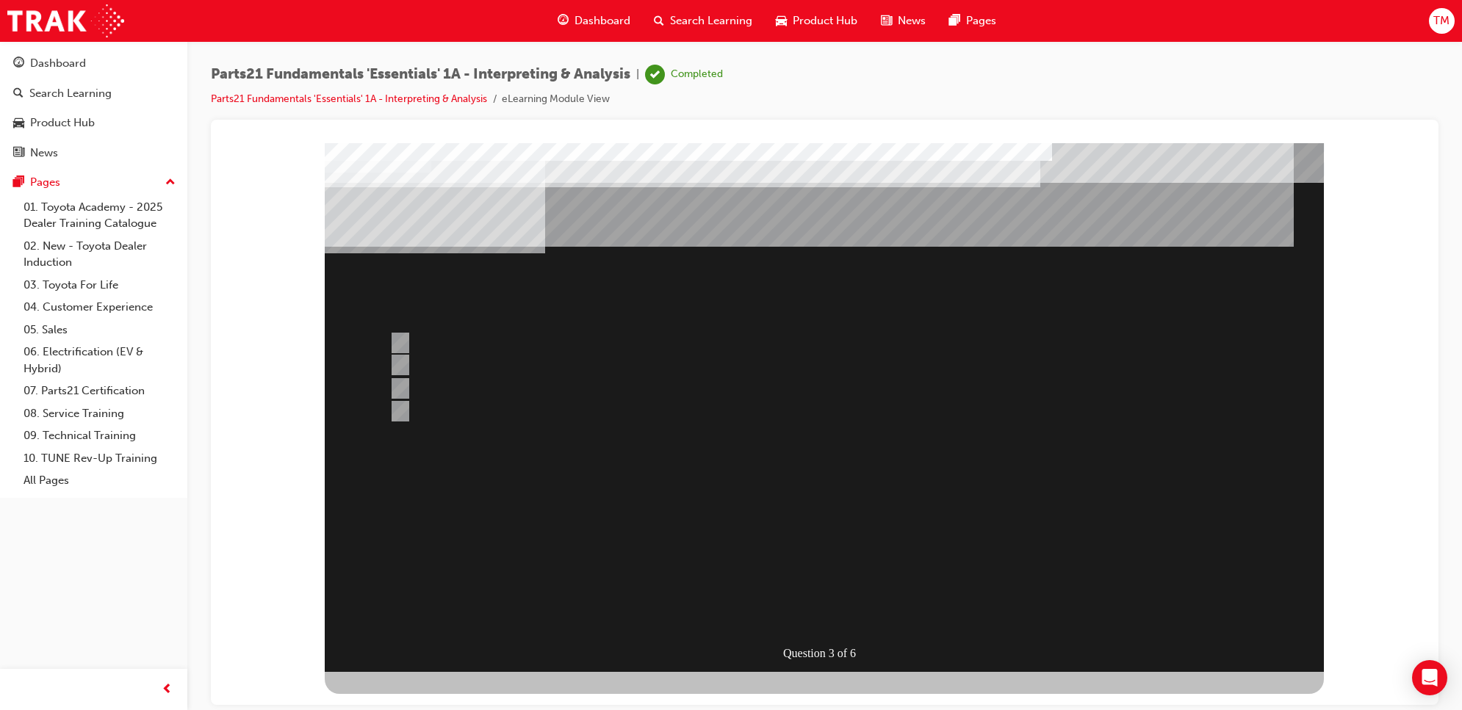
click at [854, 614] on div at bounding box center [824, 407] width 999 height 529
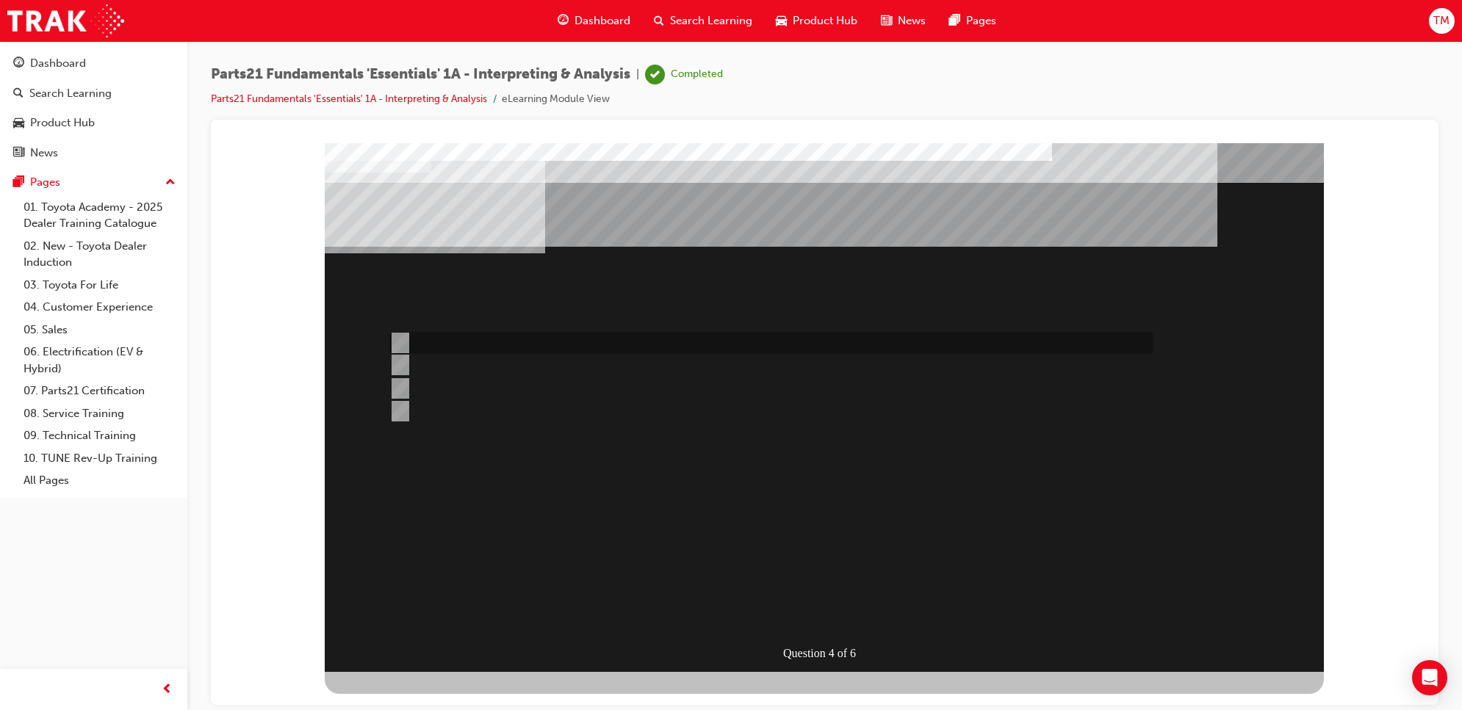
click at [455, 337] on div at bounding box center [768, 343] width 764 height 22
radio input "true"
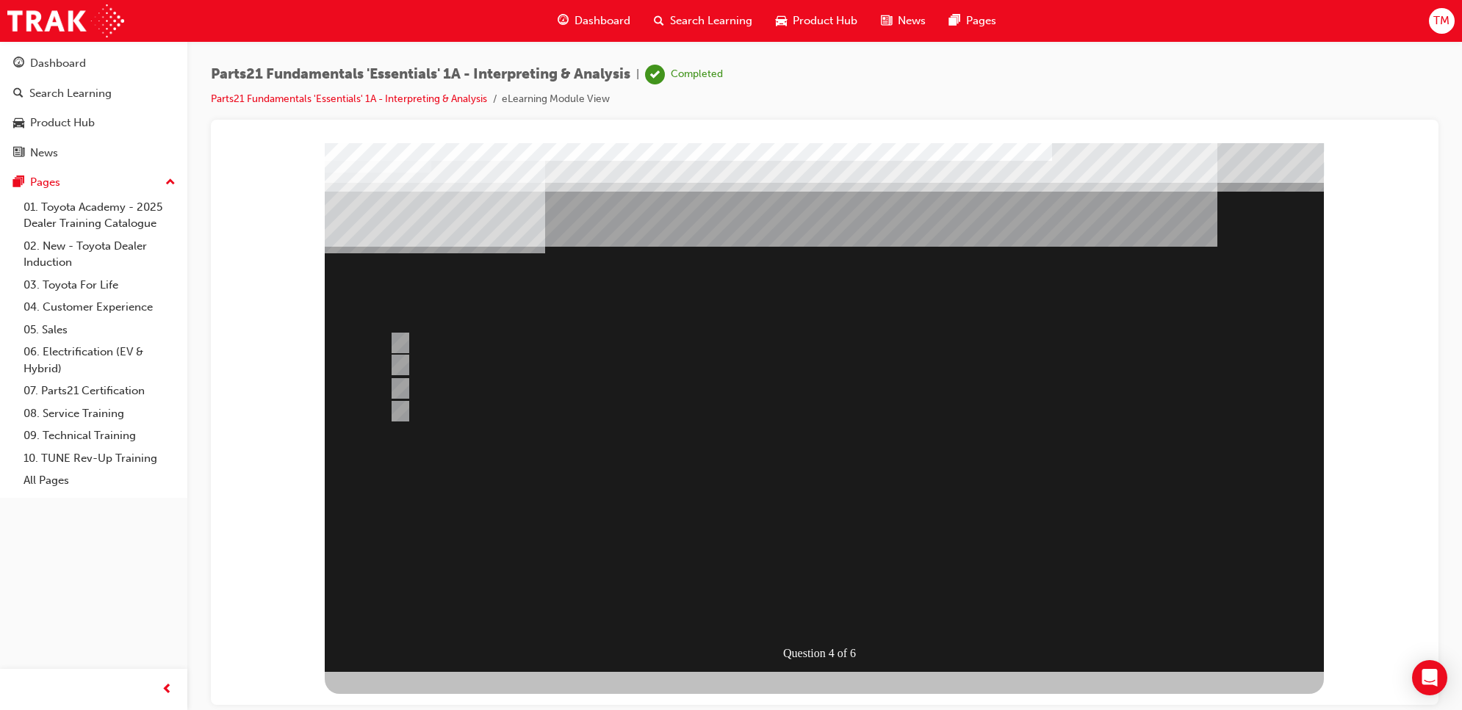
click at [394, 360] on div at bounding box center [824, 407] width 999 height 529
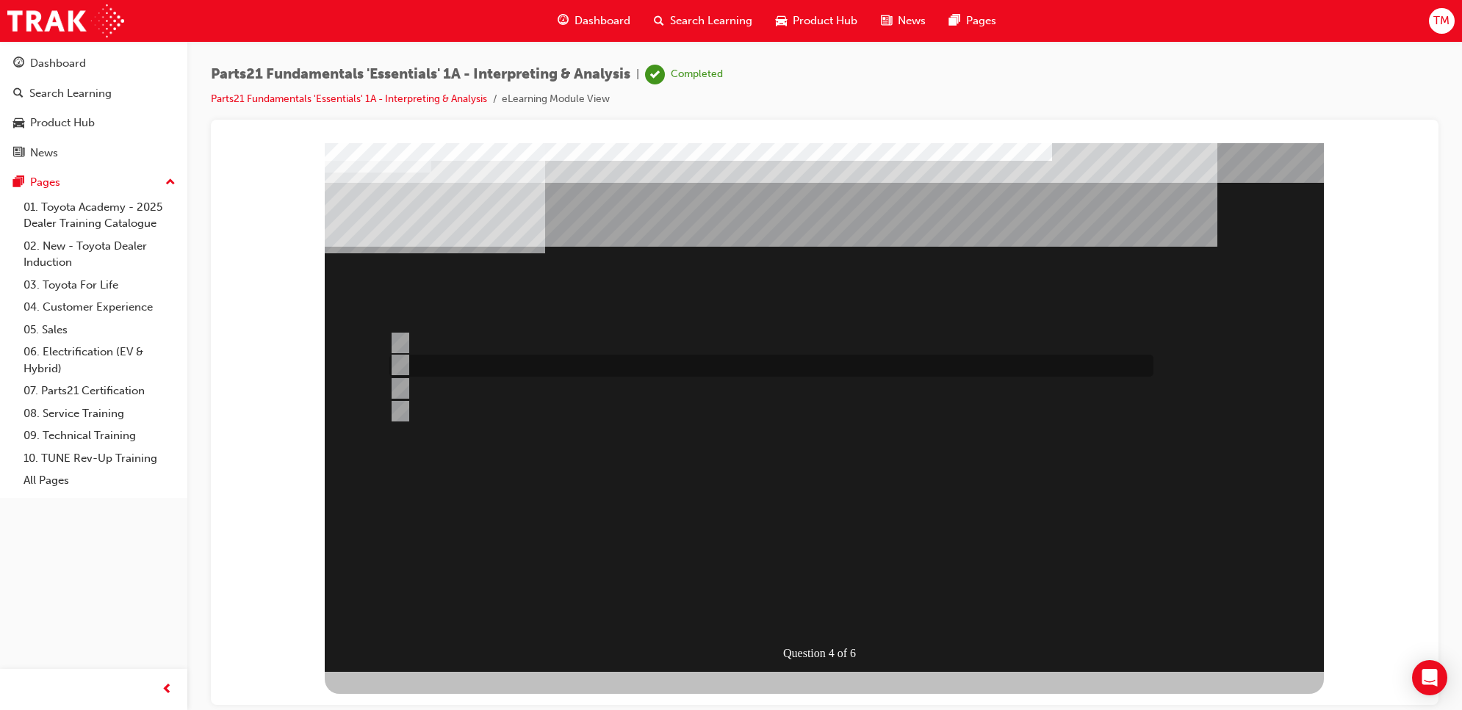
click at [401, 360] on input "Microcat - JPIO" at bounding box center [397, 365] width 16 height 16
radio input "true"
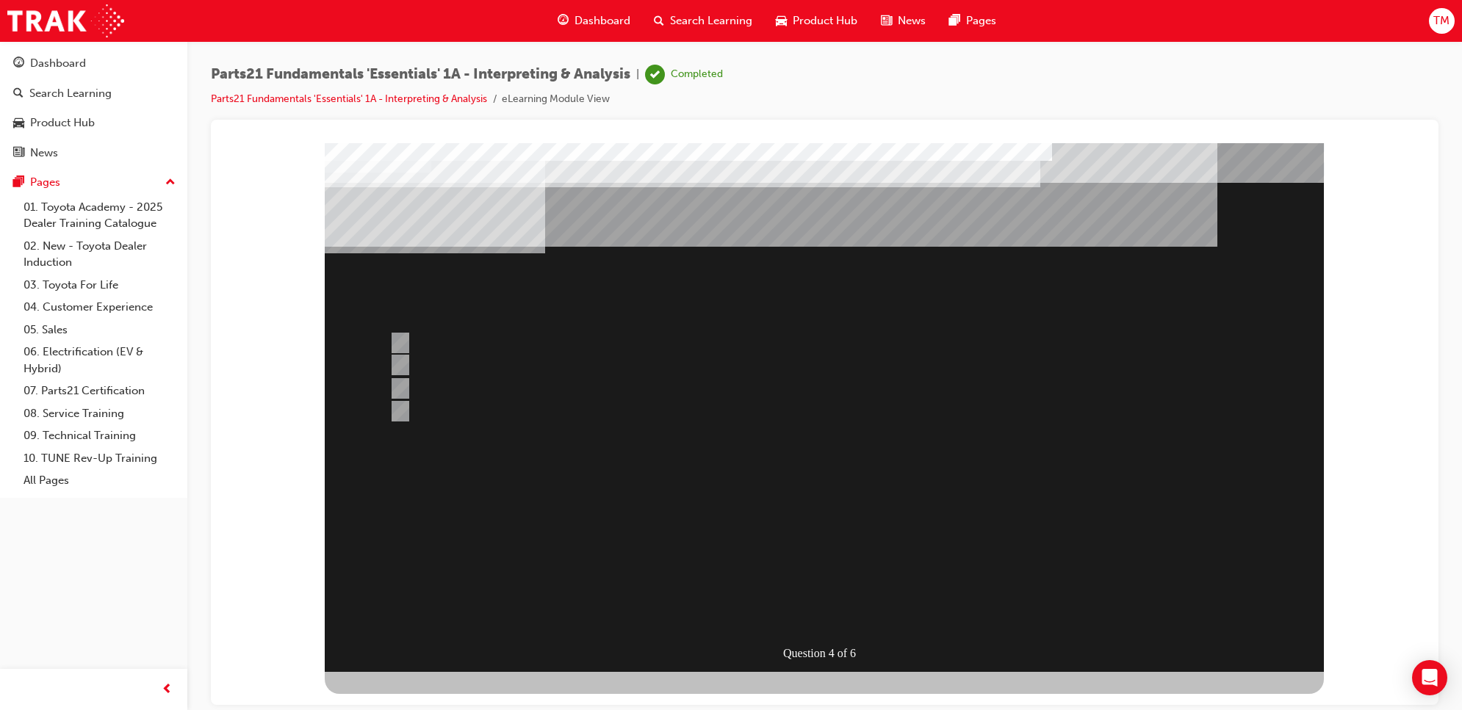
click at [838, 607] on div at bounding box center [824, 407] width 999 height 529
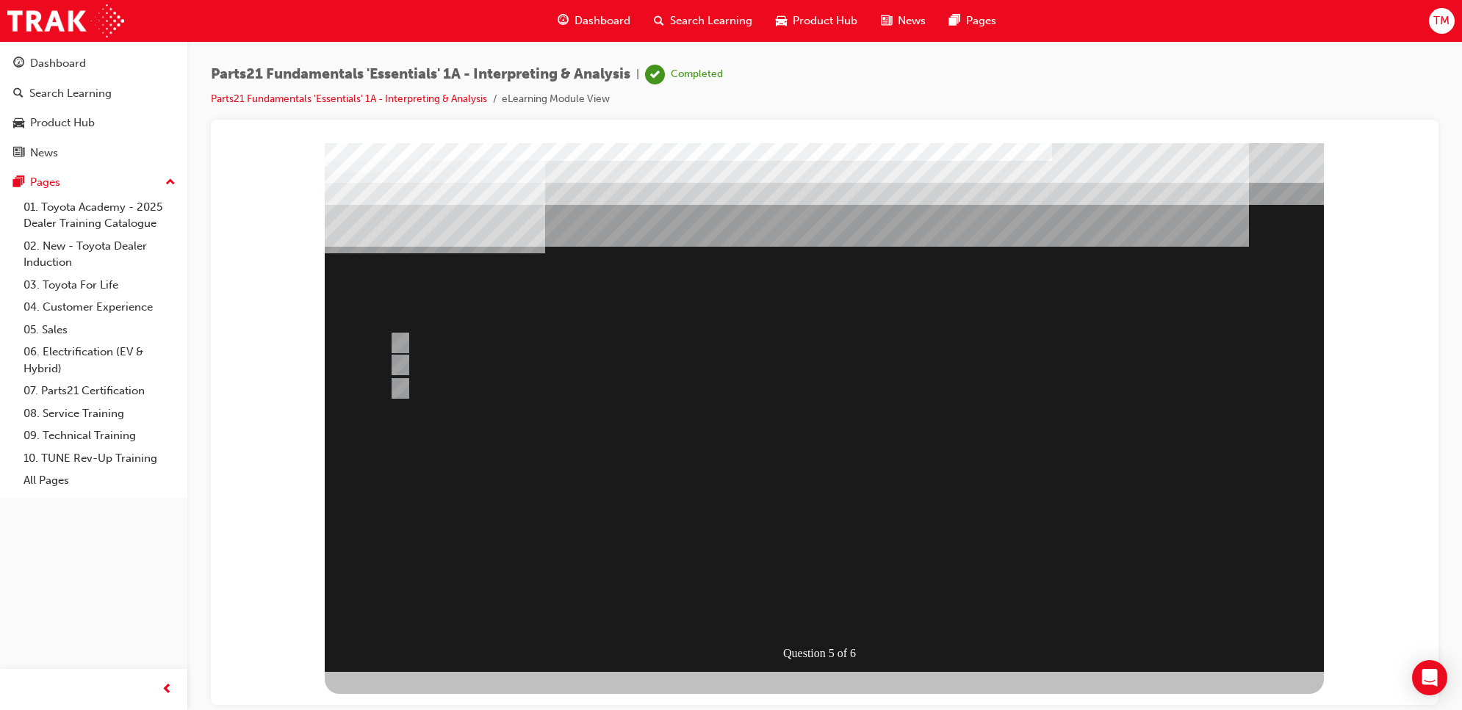
click at [449, 388] on div at bounding box center [824, 407] width 999 height 529
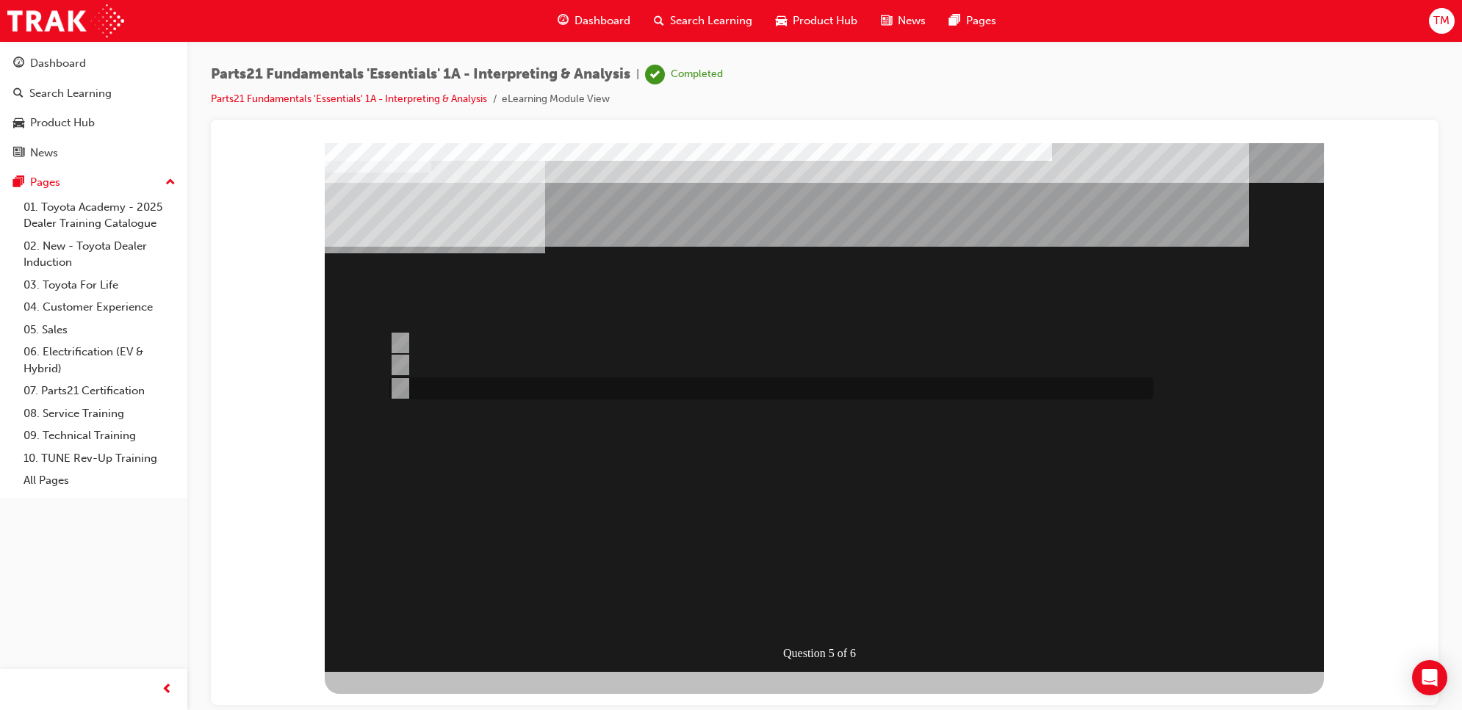
click at [413, 388] on div at bounding box center [768, 389] width 764 height 22
radio input "true"
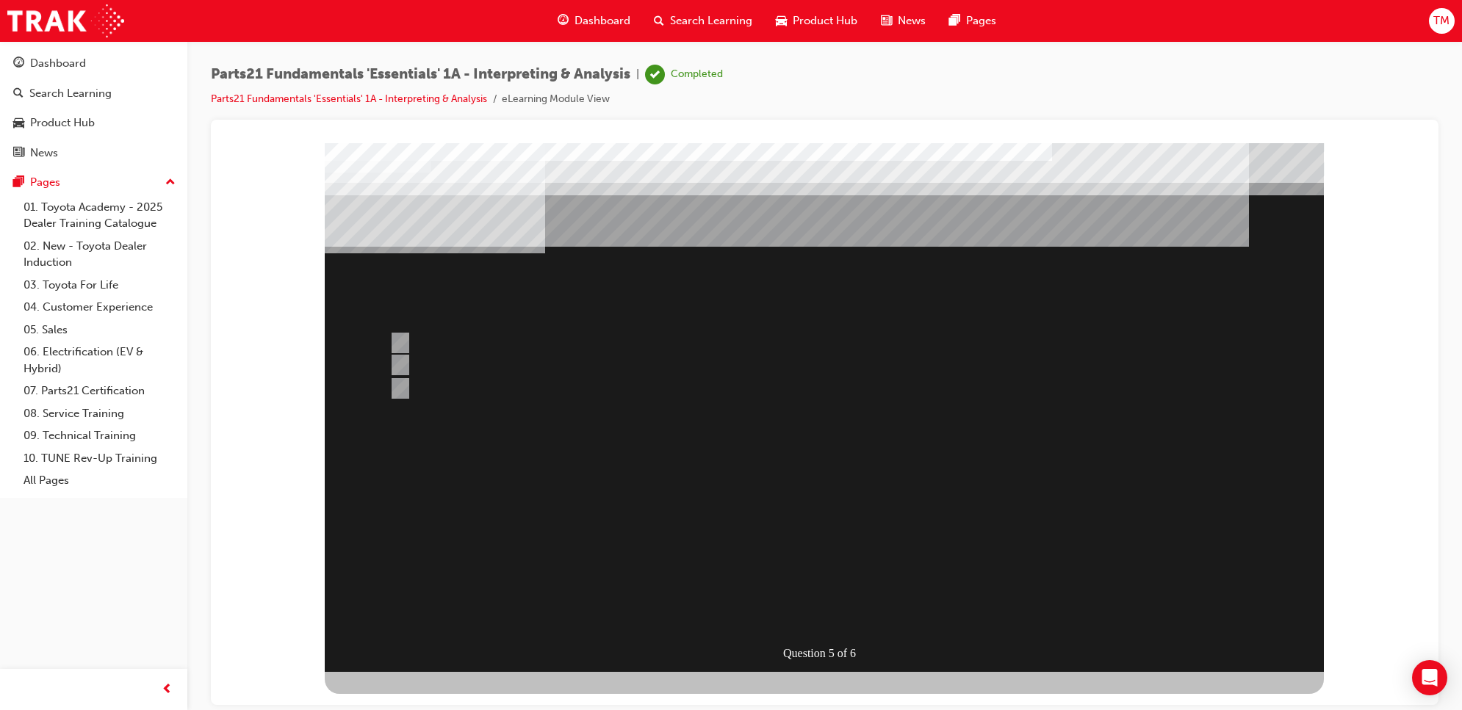
click at [842, 607] on div at bounding box center [824, 407] width 999 height 529
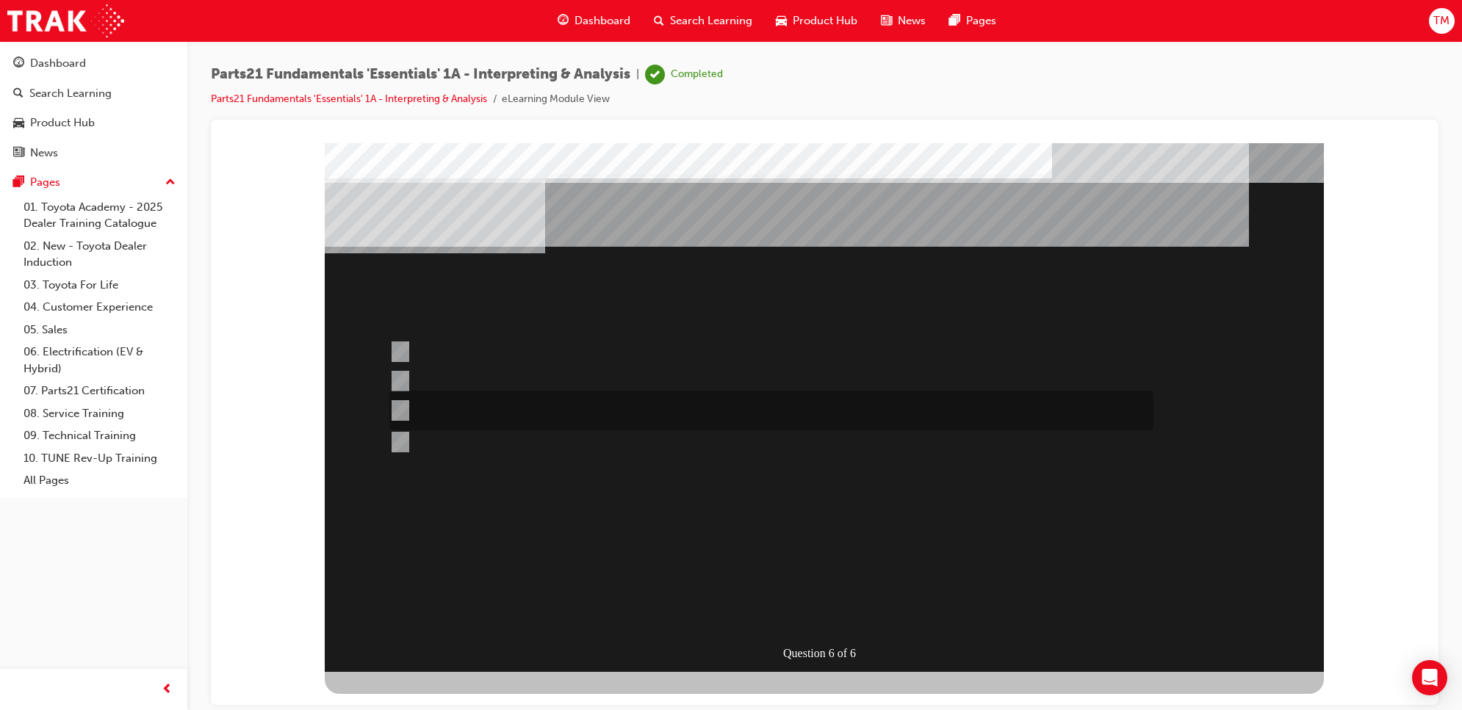
click at [529, 410] on div at bounding box center [768, 411] width 764 height 40
radio input "true"
drag, startPoint x: 529, startPoint y: 410, endPoint x: 830, endPoint y: 612, distance: 362.6
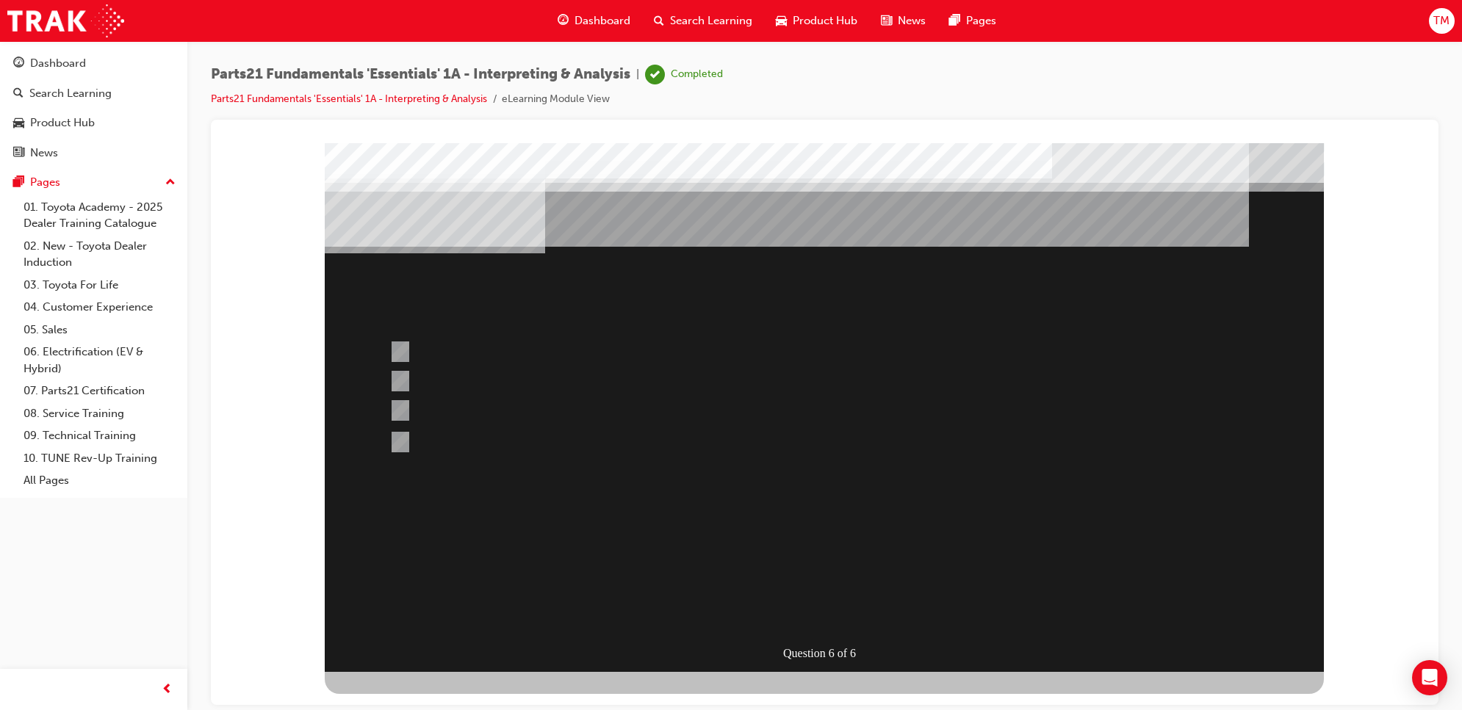
click at [395, 381] on div at bounding box center [824, 407] width 999 height 529
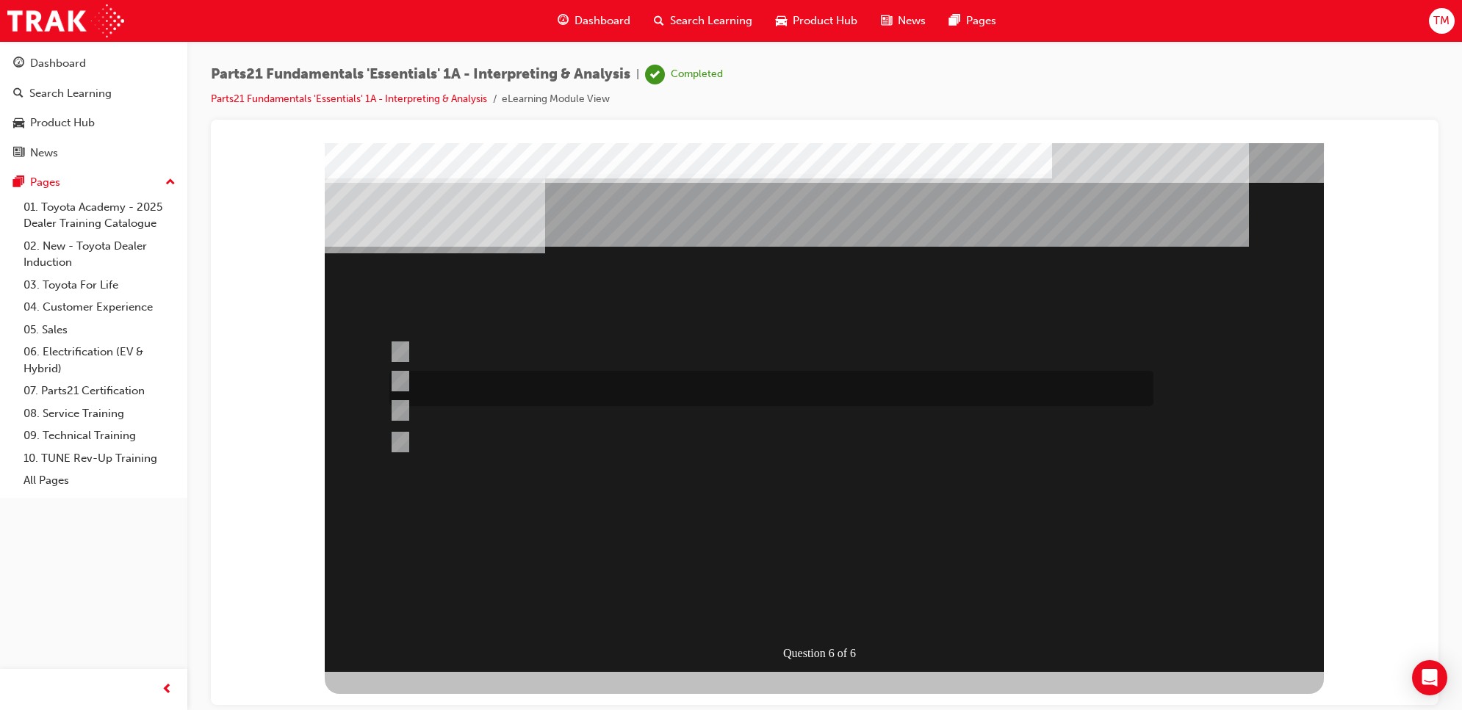
click at [409, 382] on div at bounding box center [768, 388] width 764 height 35
radio input "true"
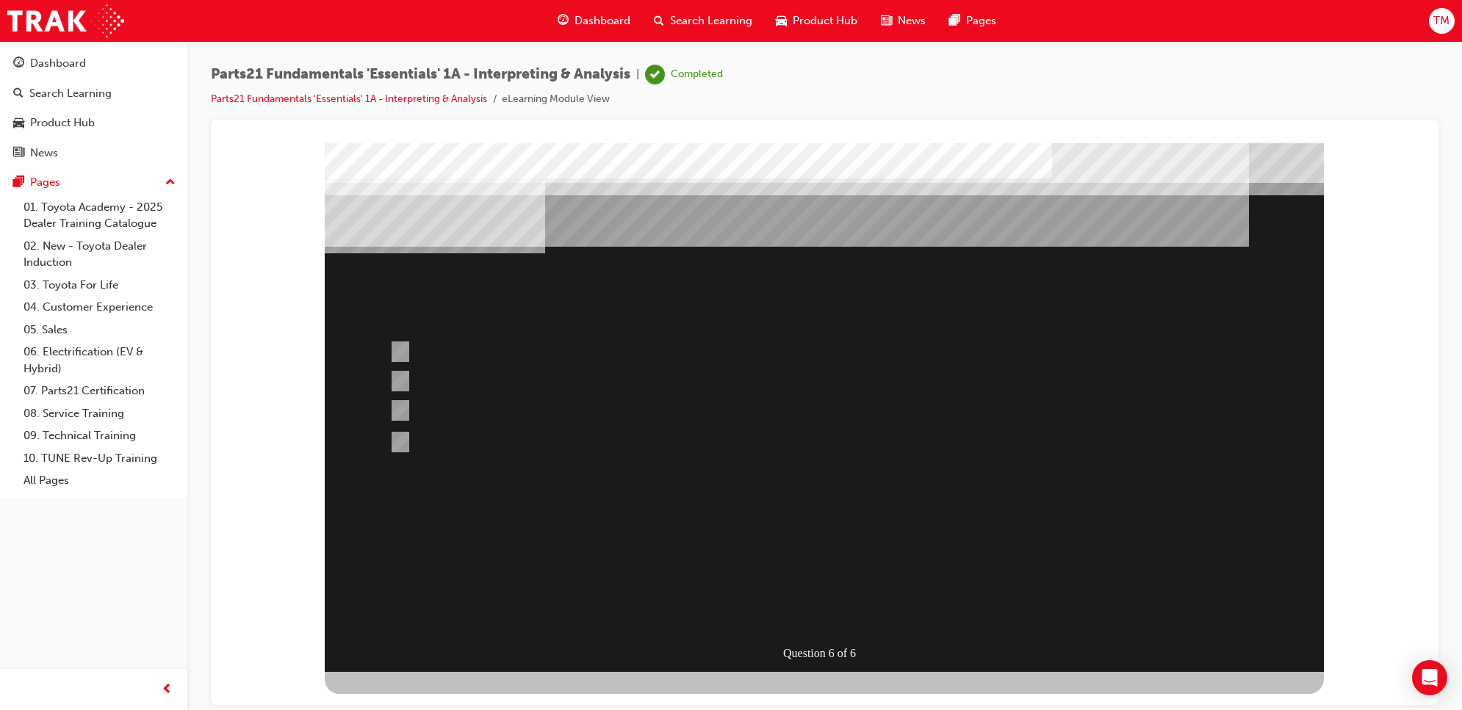
click at [1040, 605] on div at bounding box center [824, 407] width 999 height 529
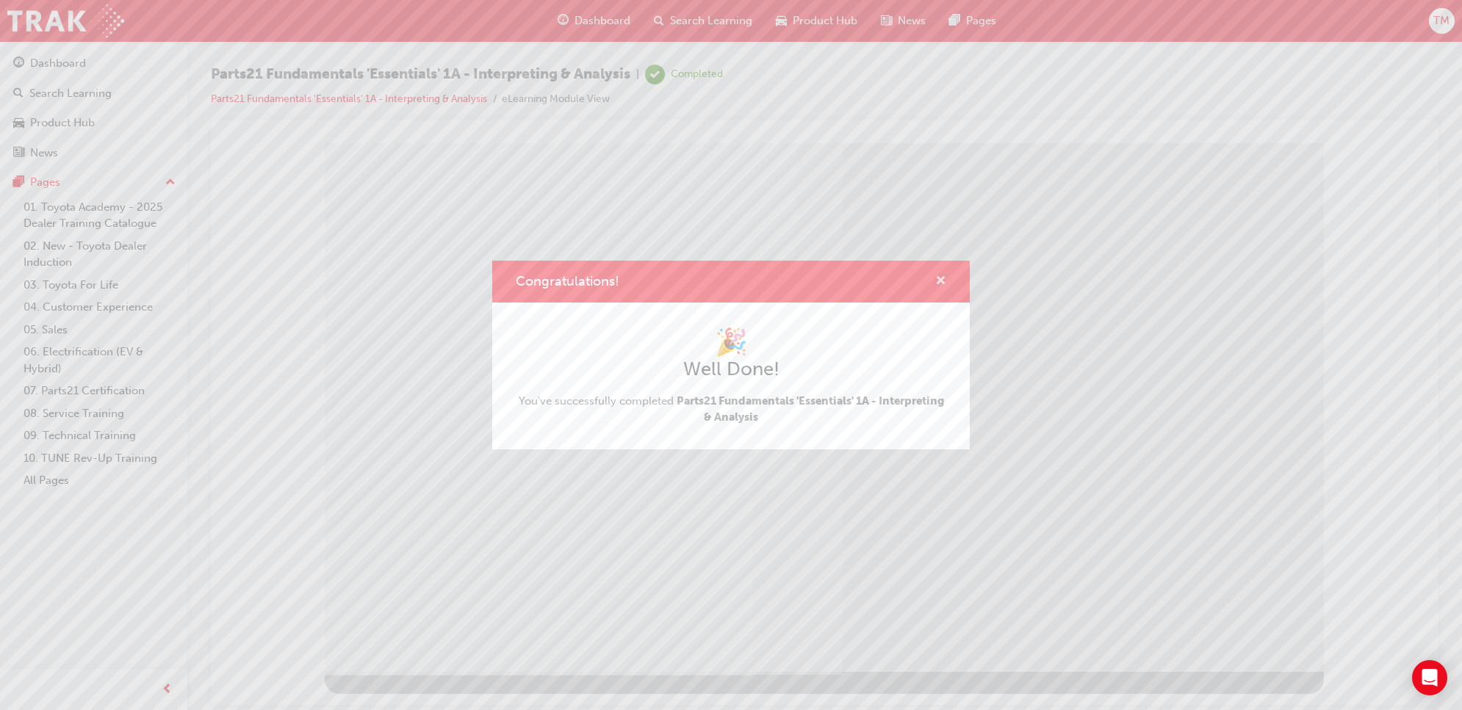
click at [937, 277] on span "cross-icon" at bounding box center [940, 281] width 11 height 13
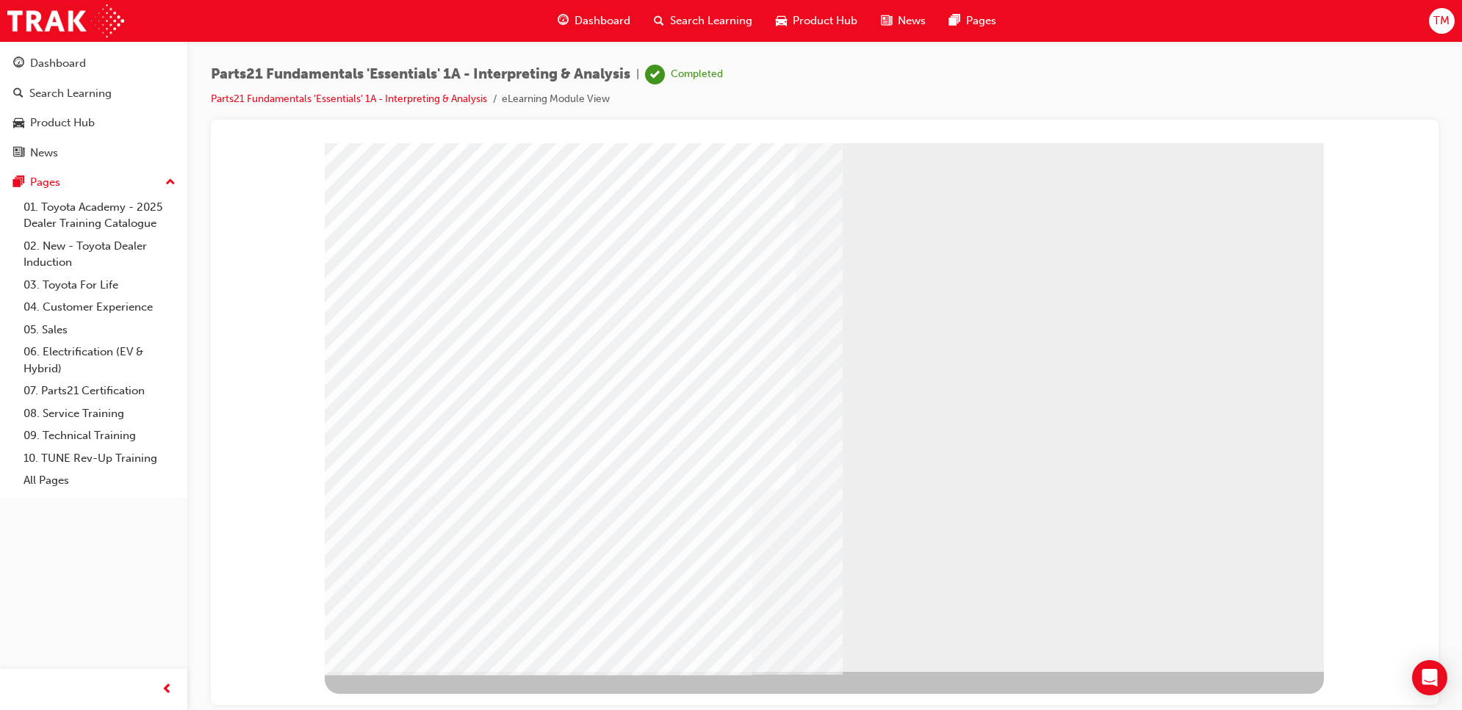
click at [595, 17] on span "Dashboard" at bounding box center [602, 20] width 56 height 17
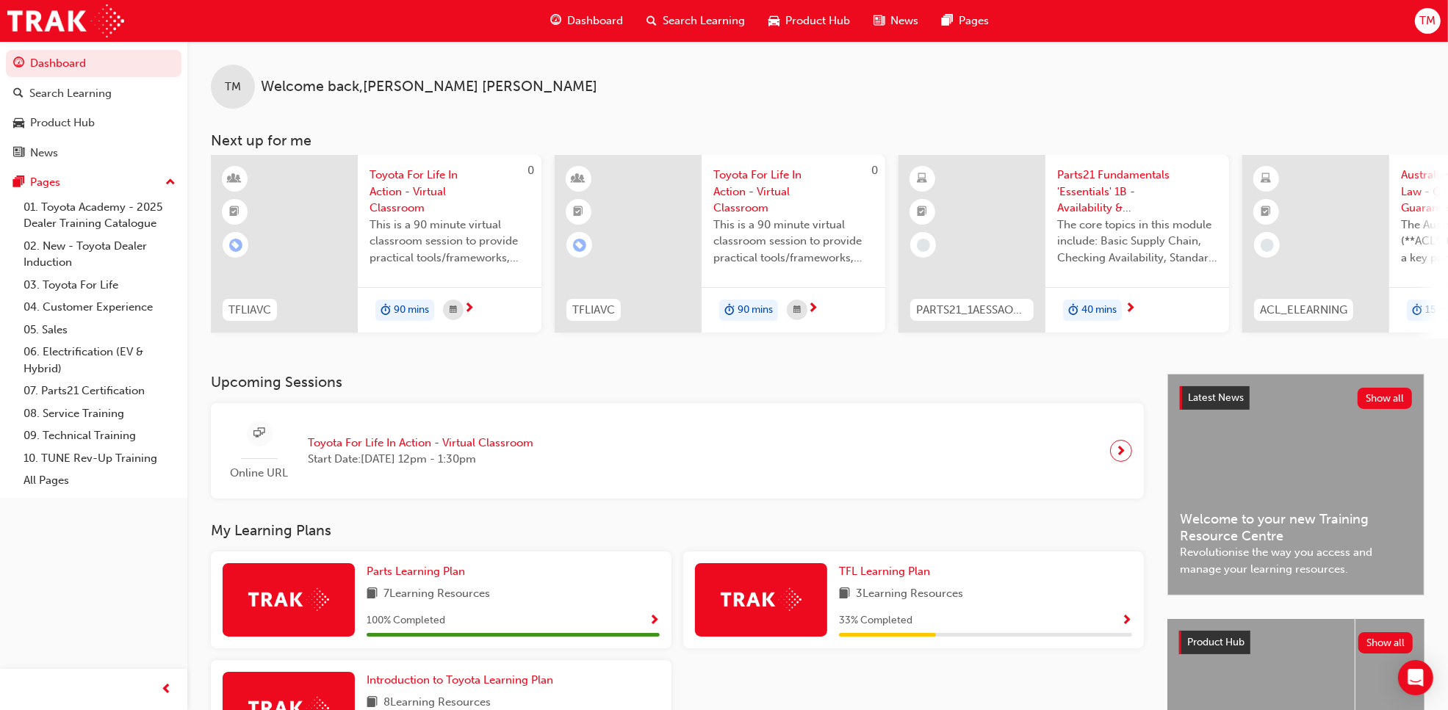
click at [1103, 192] on span "Parts21 Fundamentals 'Essentials' 1B - Availability & Standard Ordering eLearni…" at bounding box center [1137, 192] width 160 height 50
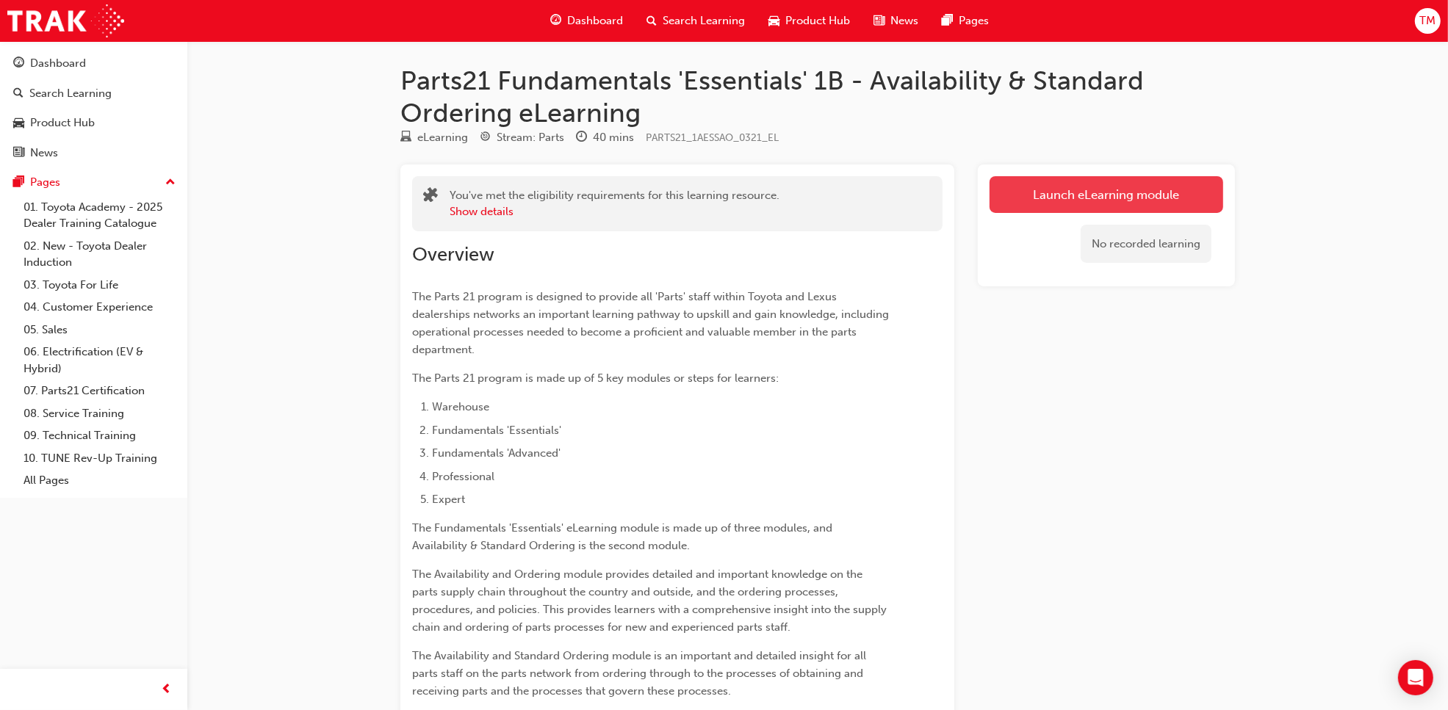
click at [1120, 195] on link "Launch eLearning module" at bounding box center [1106, 194] width 234 height 37
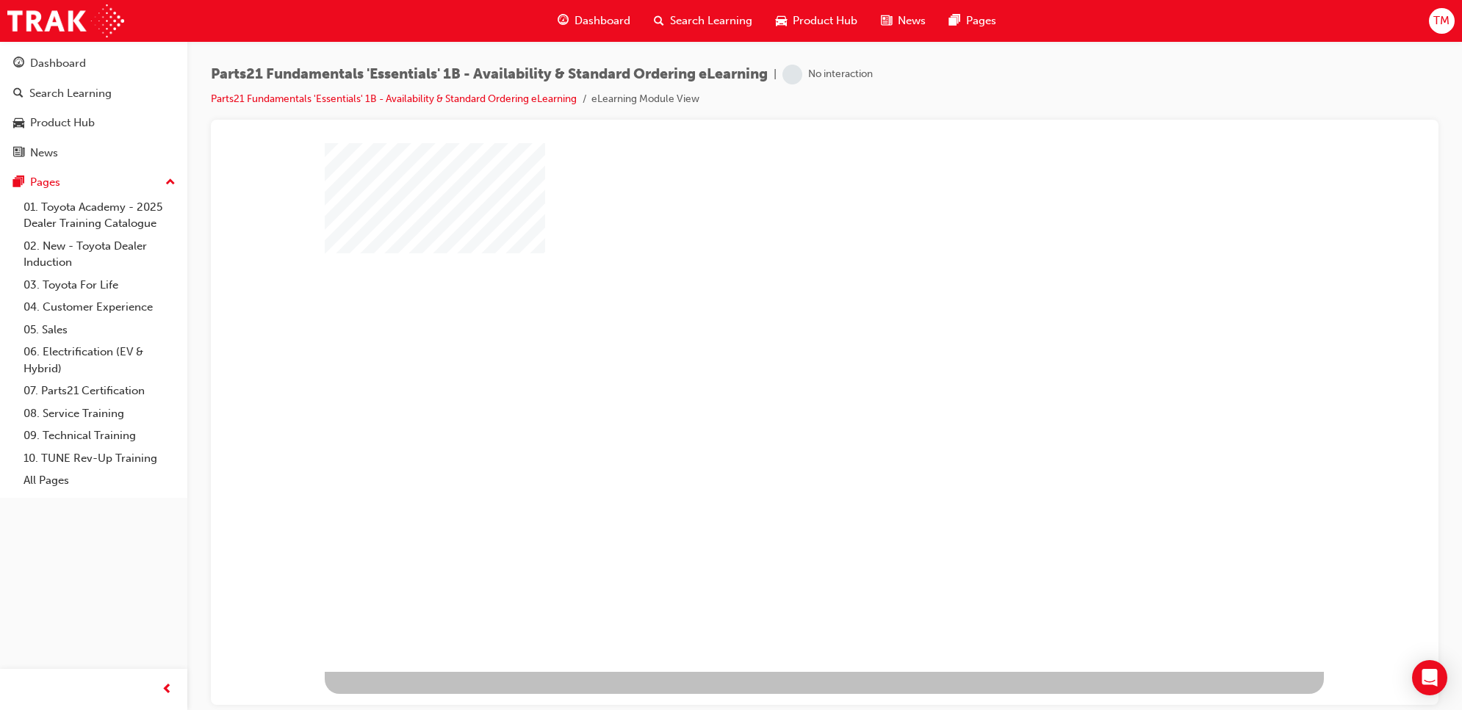
click at [782, 364] on div "play" at bounding box center [782, 364] width 0 height 0
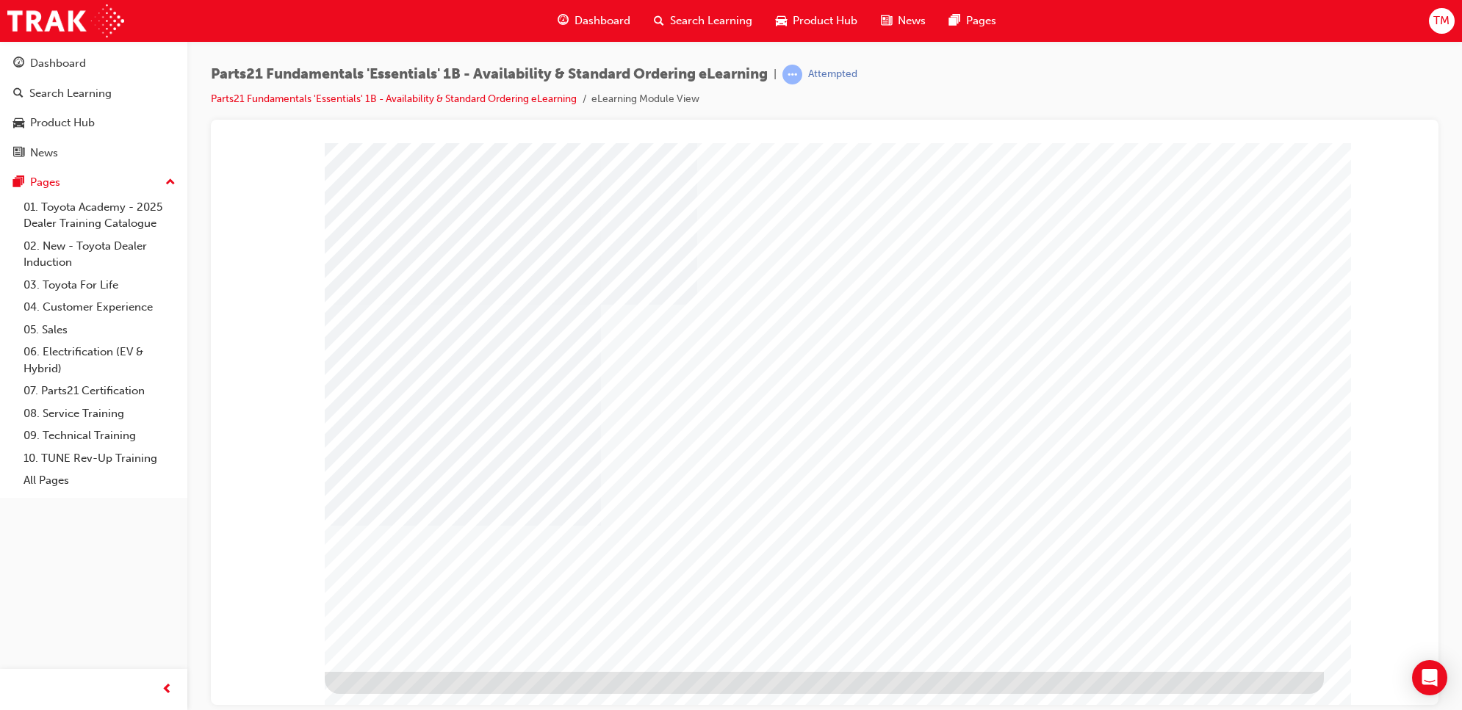
type input "[PERSON_NAME]"
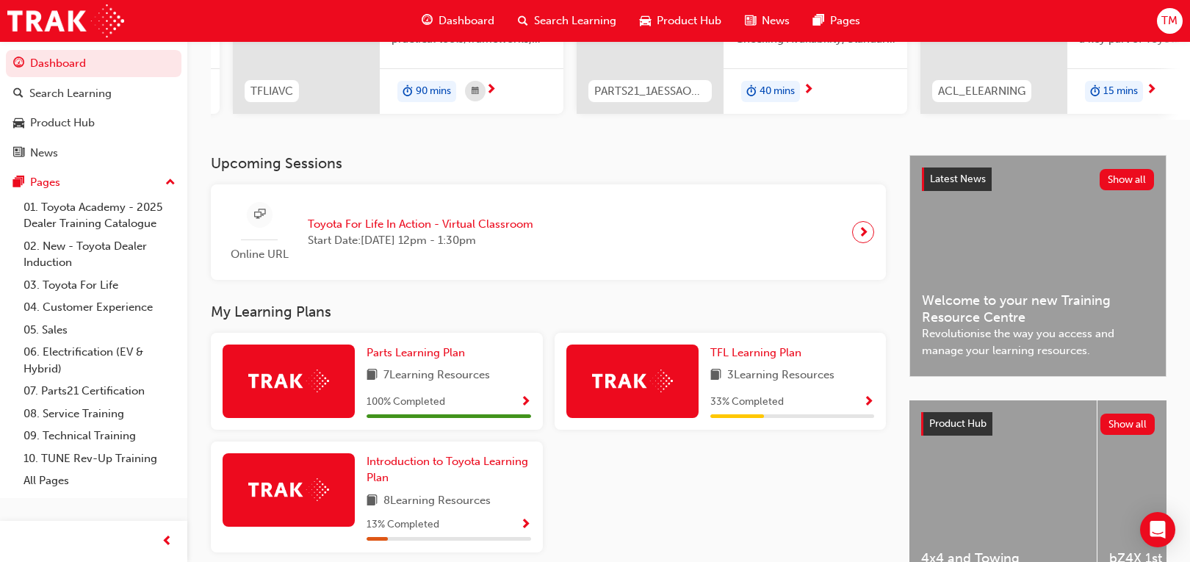
scroll to position [275, 0]
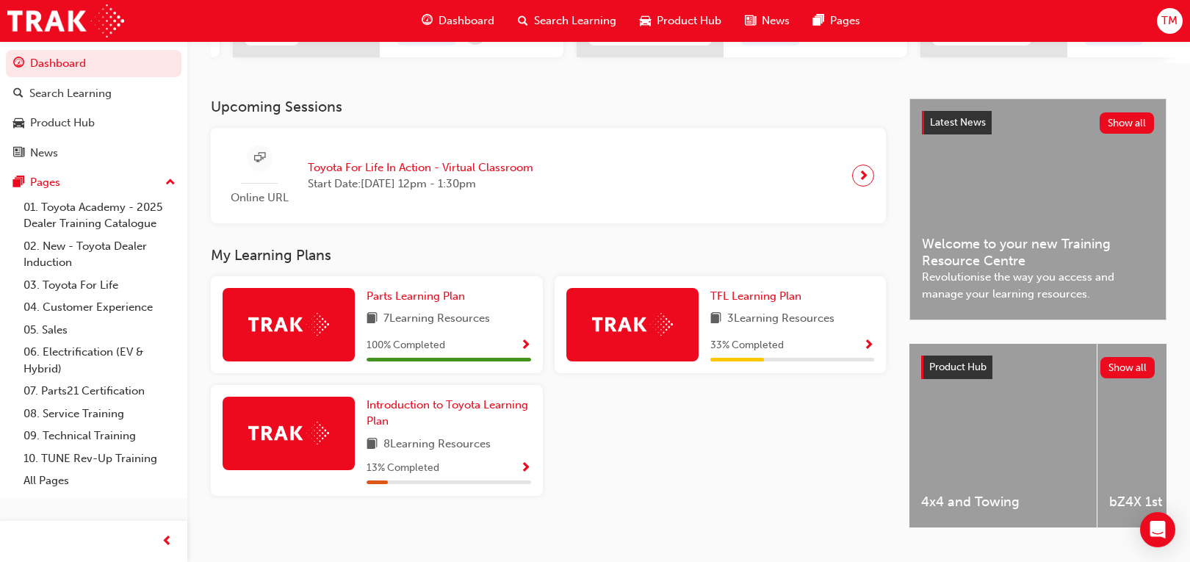
click at [736, 322] on span "3 Learning Resources" at bounding box center [780, 319] width 107 height 18
click at [735, 302] on span "TFL Learning Plan" at bounding box center [755, 295] width 91 height 13
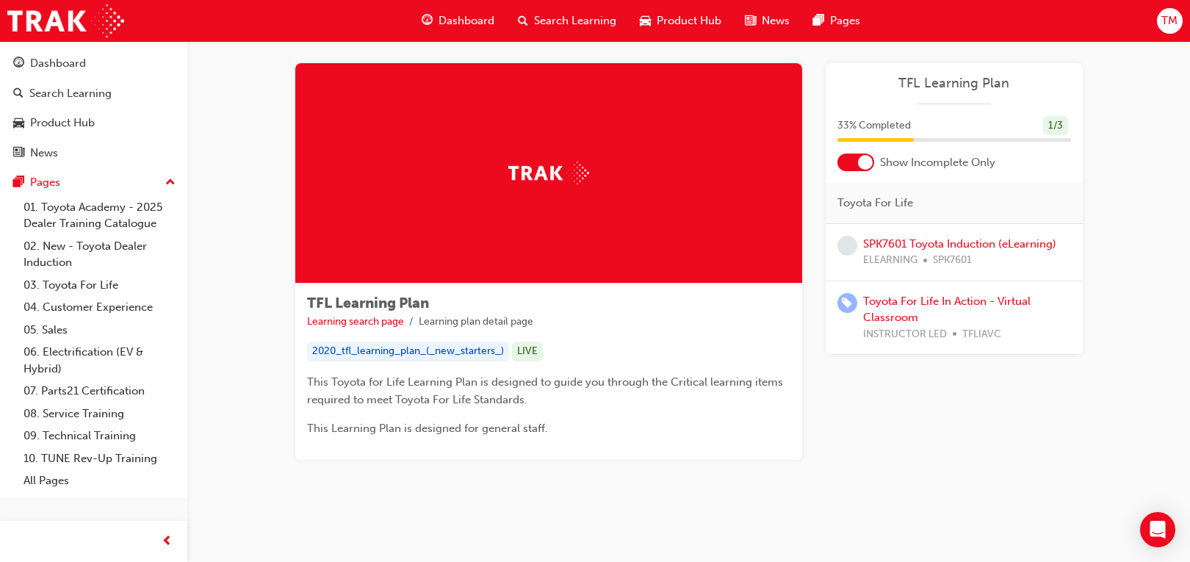
scroll to position [18, 0]
